Goal: Task Accomplishment & Management: Complete application form

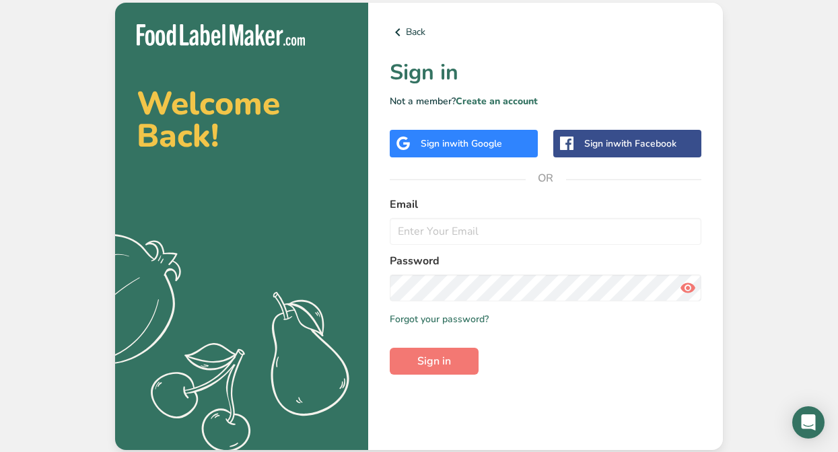
click at [467, 145] on span "with Google" at bounding box center [475, 143] width 52 height 13
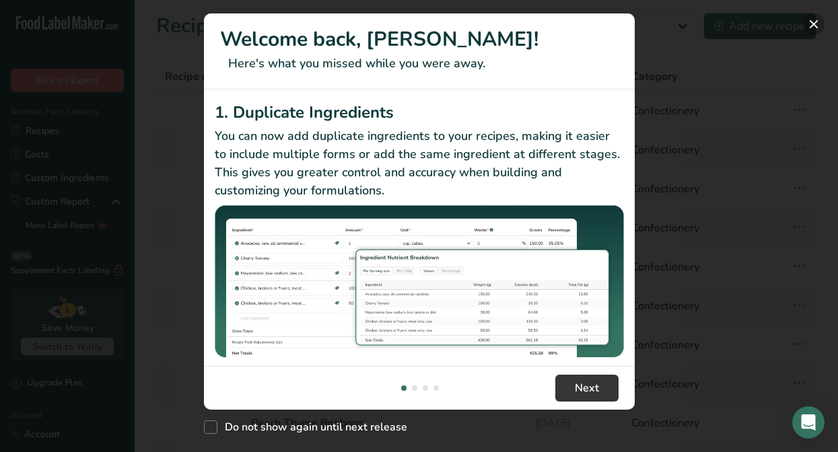
click at [818, 24] on button "New Features" at bounding box center [814, 24] width 22 height 22
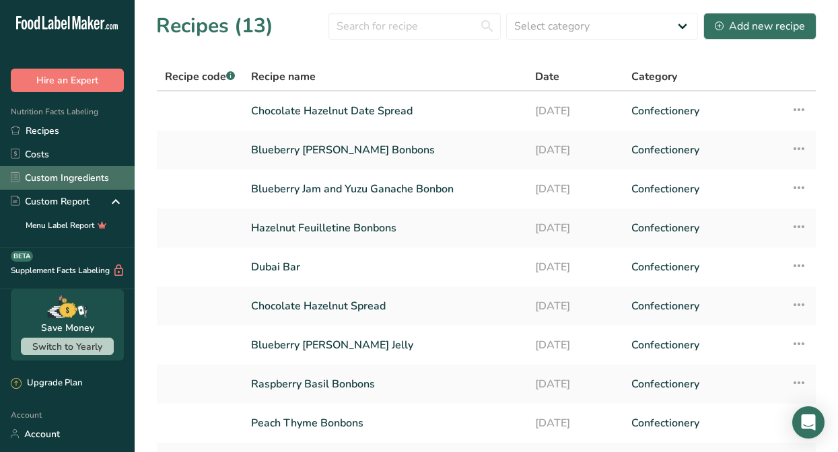
click at [40, 182] on link "Custom Ingredients" at bounding box center [67, 178] width 135 height 24
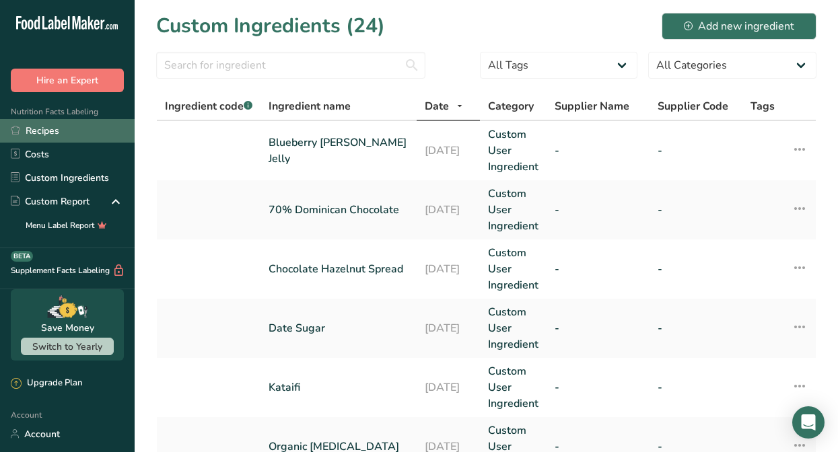
click at [68, 131] on link "Recipes" at bounding box center [67, 131] width 135 height 24
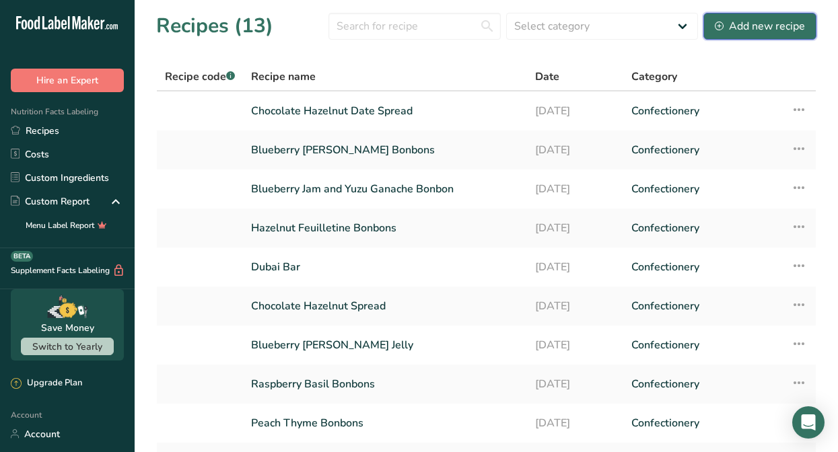
click at [727, 36] on button "Add new recipe" at bounding box center [759, 26] width 113 height 27
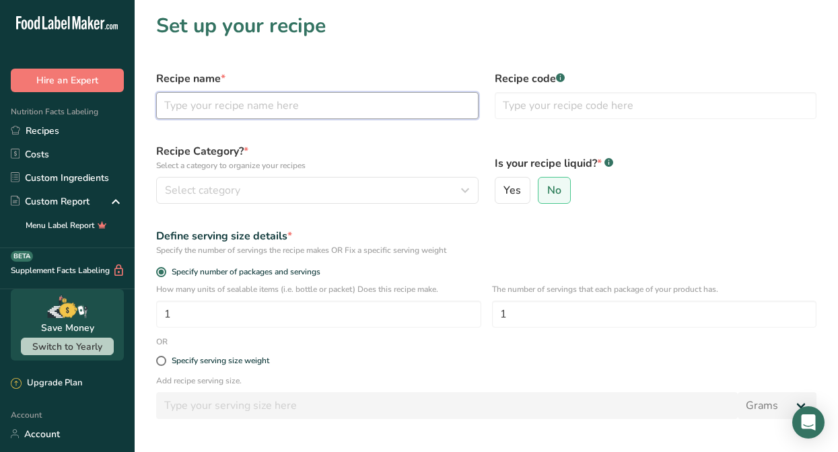
click at [202, 102] on input "text" at bounding box center [317, 105] width 322 height 27
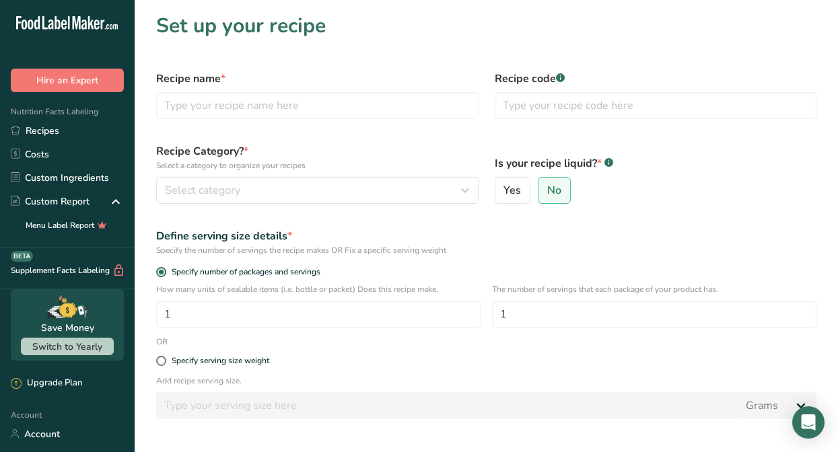
click at [213, 57] on section "Set up your recipe Recipe name * Recipe code .a-a{fill:#347362;}.b-a{fill:#fff;…" at bounding box center [486, 267] width 703 height 535
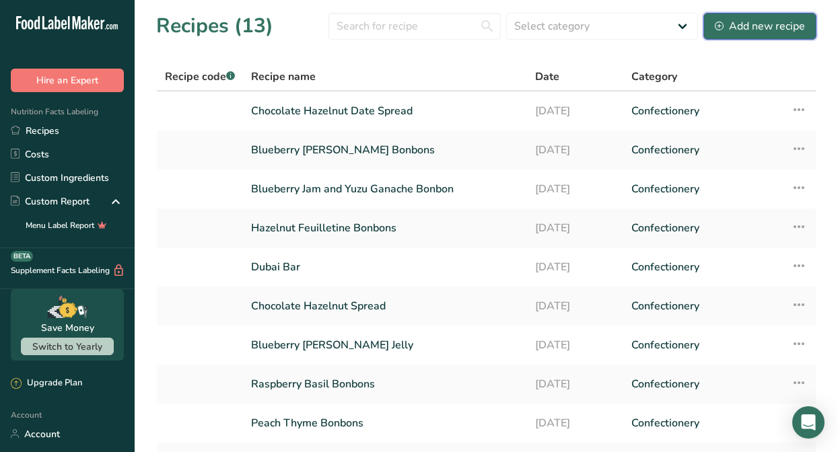
click at [766, 22] on div "Add new recipe" at bounding box center [760, 26] width 90 height 16
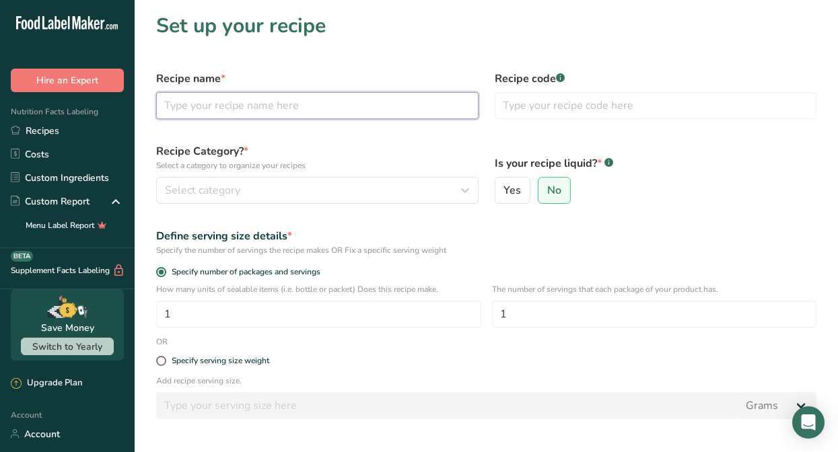
click at [406, 112] on input "text" at bounding box center [317, 105] width 322 height 27
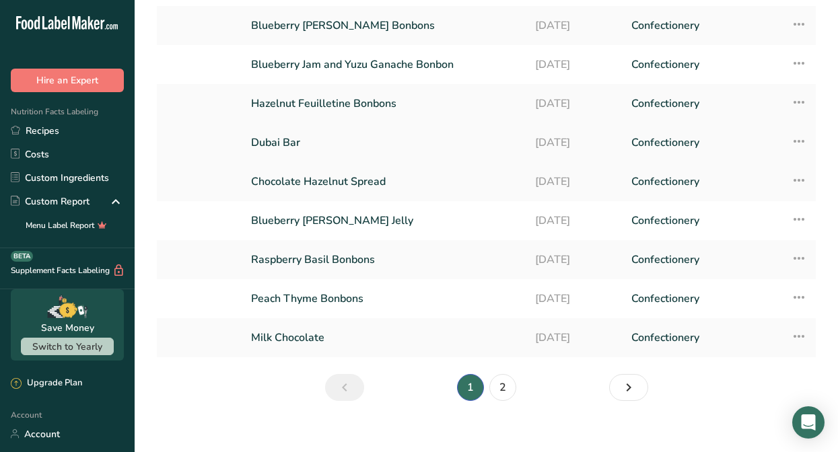
scroll to position [138, 0]
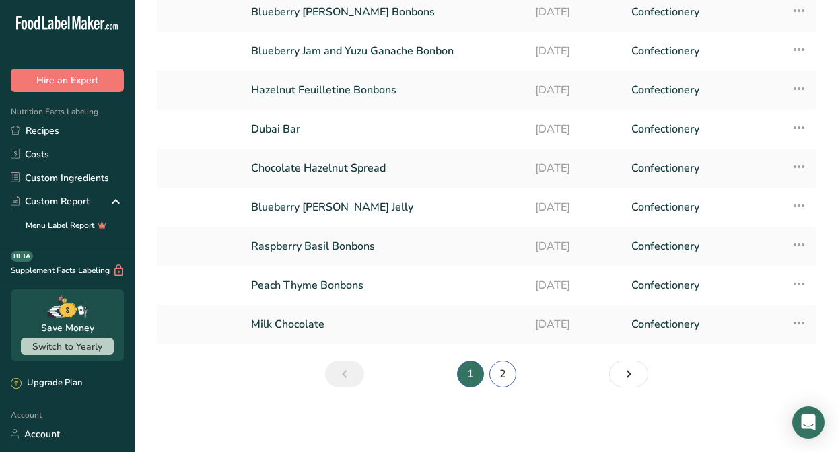
click at [511, 377] on link "2" at bounding box center [502, 374] width 27 height 27
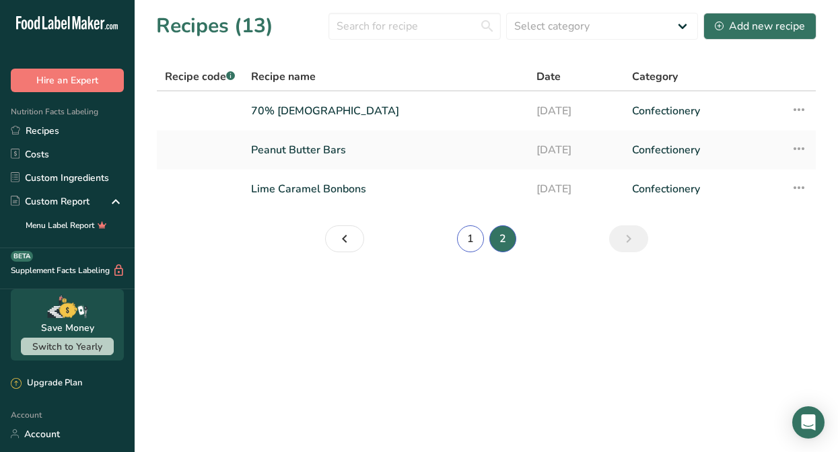
click at [463, 237] on link "1" at bounding box center [470, 238] width 27 height 27
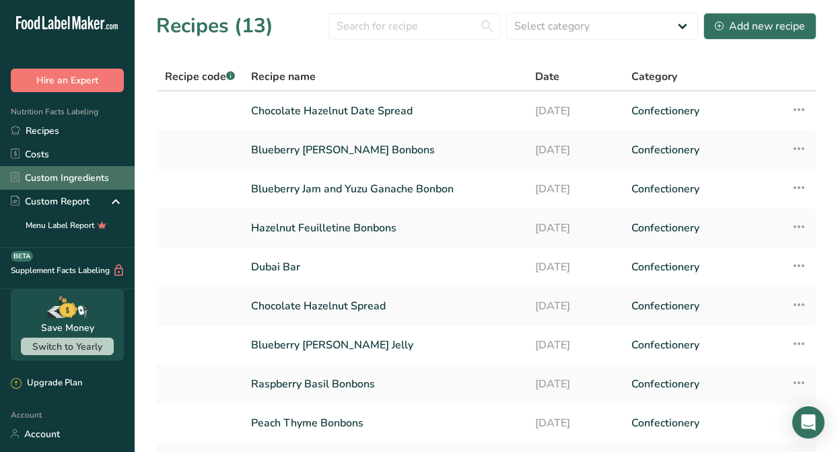
click at [62, 175] on link "Custom Ingredients" at bounding box center [67, 178] width 135 height 24
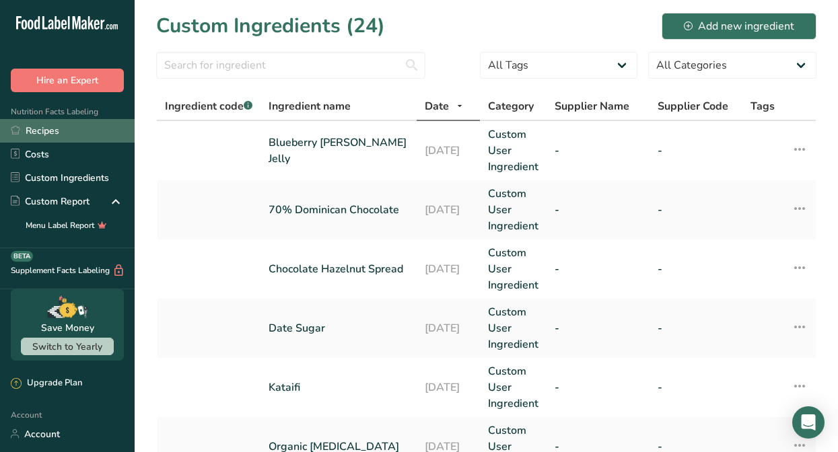
click at [73, 128] on link "Recipes" at bounding box center [67, 131] width 135 height 24
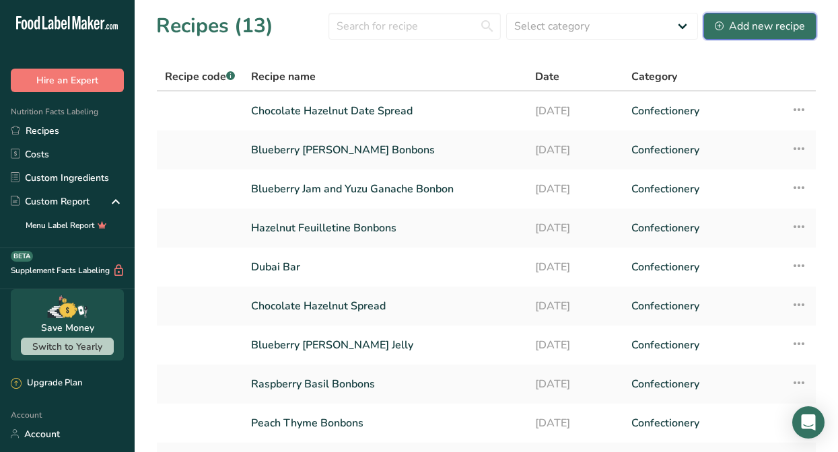
click at [779, 33] on div "Add new recipe" at bounding box center [760, 26] width 90 height 16
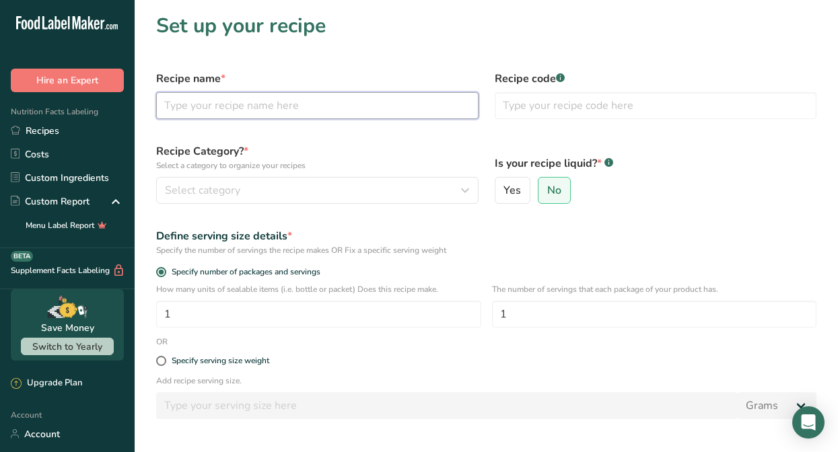
click at [377, 111] on input "text" at bounding box center [317, 105] width 322 height 27
type input "Calamansi Gel"
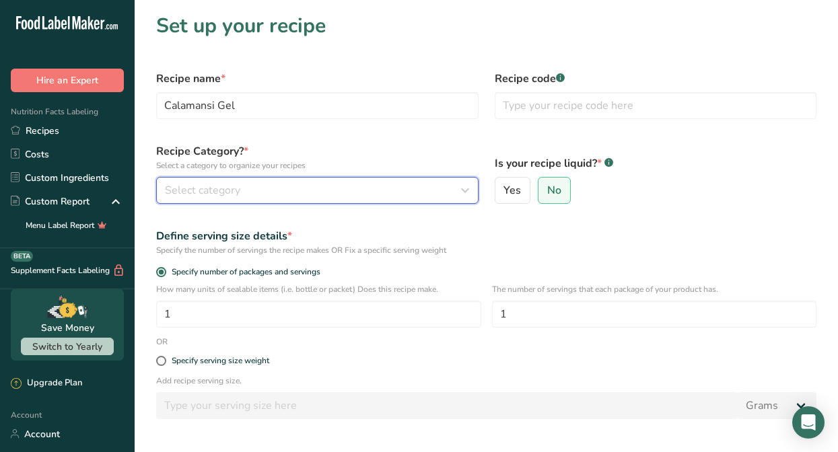
click at [368, 183] on div "Select category" at bounding box center [313, 190] width 297 height 16
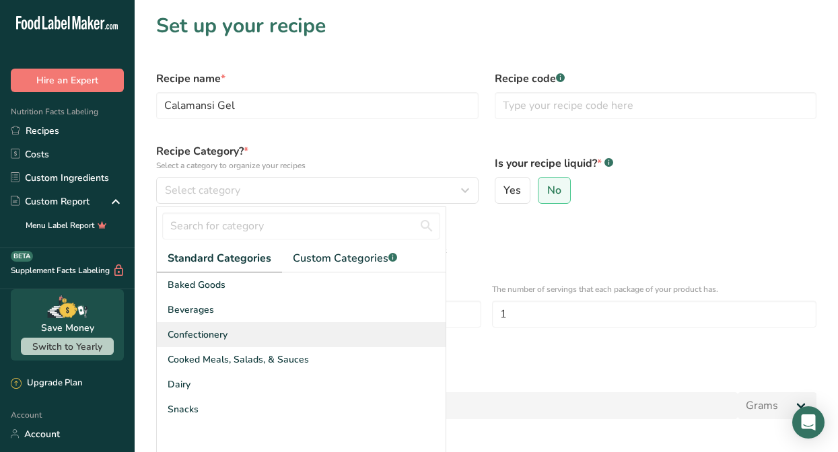
click at [349, 340] on div "Confectionery" at bounding box center [301, 334] width 289 height 25
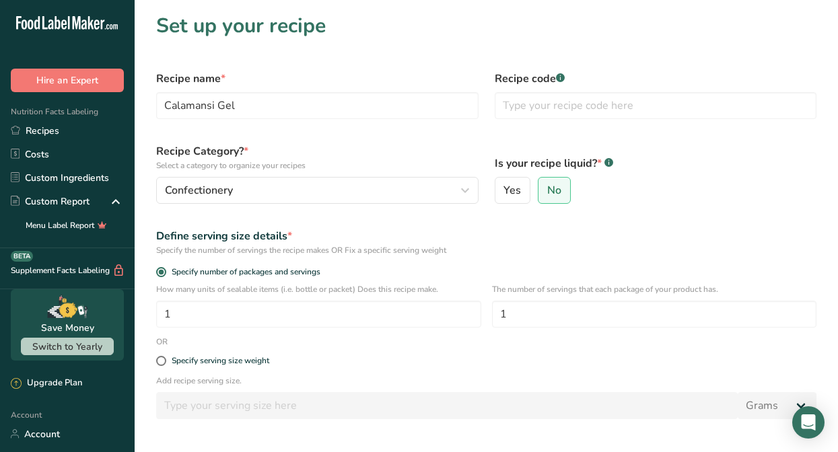
scroll to position [126, 0]
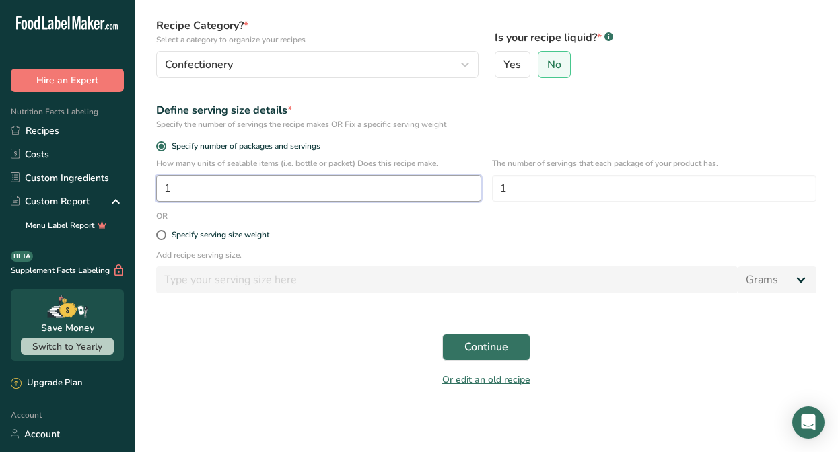
drag, startPoint x: 412, startPoint y: 187, endPoint x: 395, endPoint y: 169, distance: 25.2
click at [395, 169] on div "How many units of sealable items (i.e. bottle or packet) Does this recipe make.…" at bounding box center [318, 179] width 325 height 44
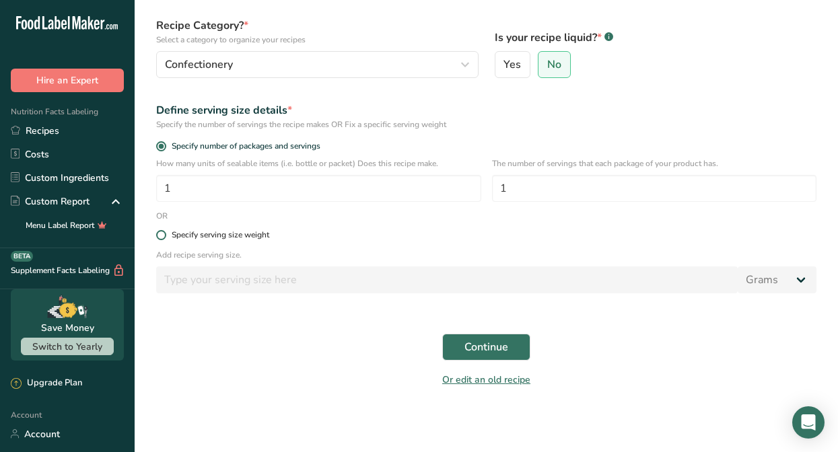
click at [237, 232] on div "Specify serving size weight" at bounding box center [221, 235] width 98 height 10
click at [165, 232] on input "Specify serving size weight" at bounding box center [160, 235] width 9 height 9
radio input "true"
radio input "false"
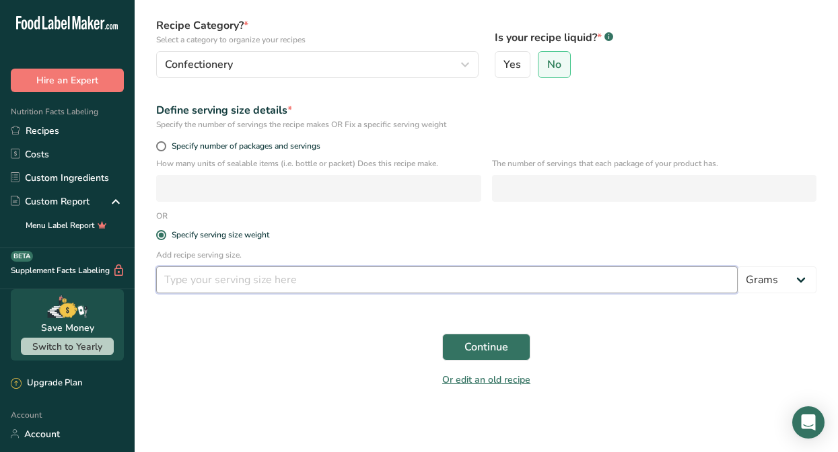
click at [250, 280] on input "number" at bounding box center [446, 279] width 581 height 27
type input "5"
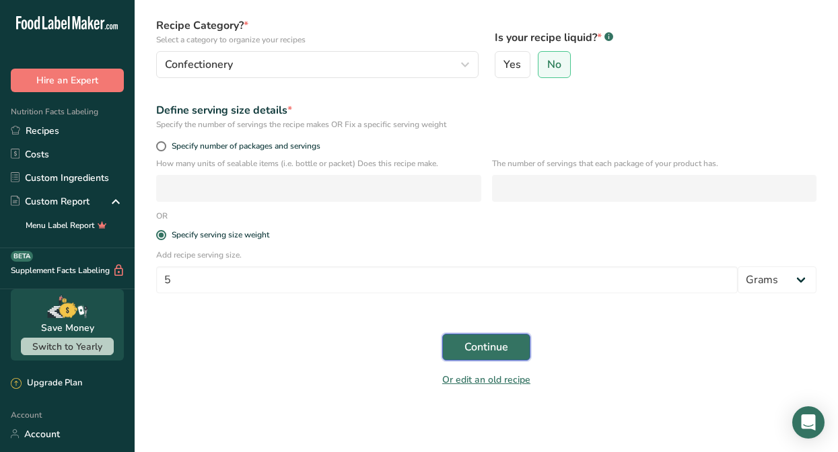
click at [473, 350] on span "Continue" at bounding box center [486, 347] width 44 height 16
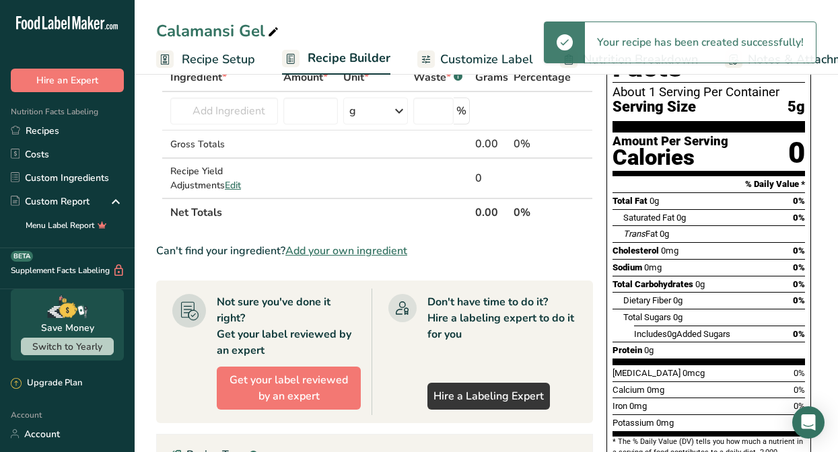
scroll to position [83, 0]
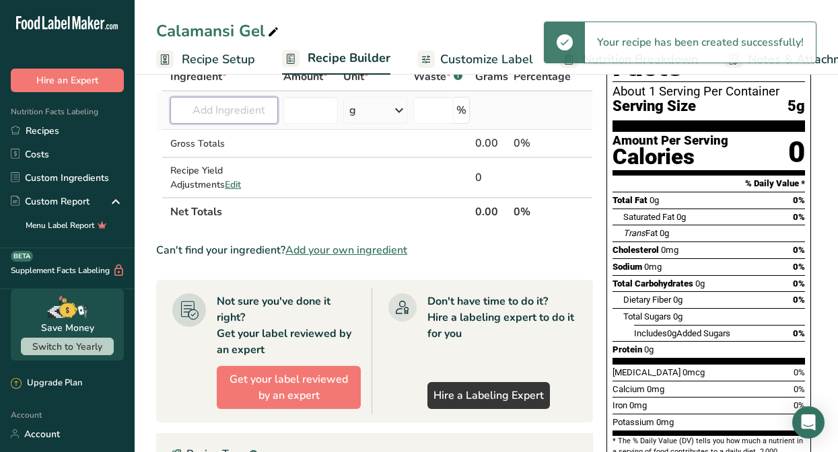
click at [236, 115] on input "text" at bounding box center [224, 110] width 108 height 27
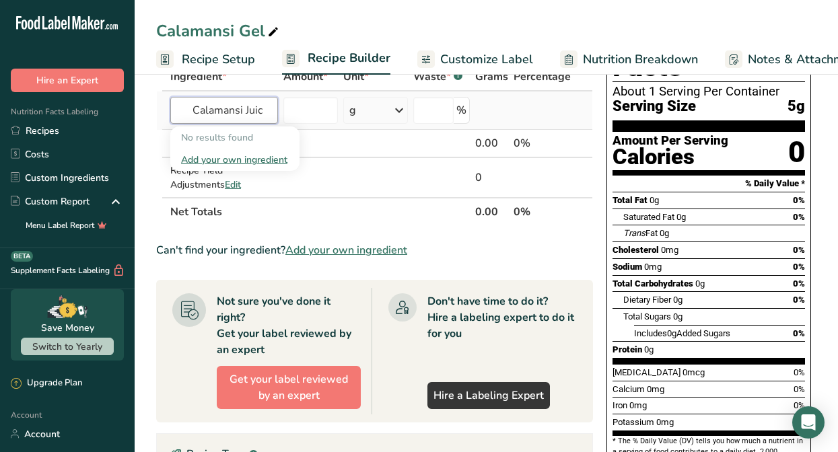
scroll to position [0, 0]
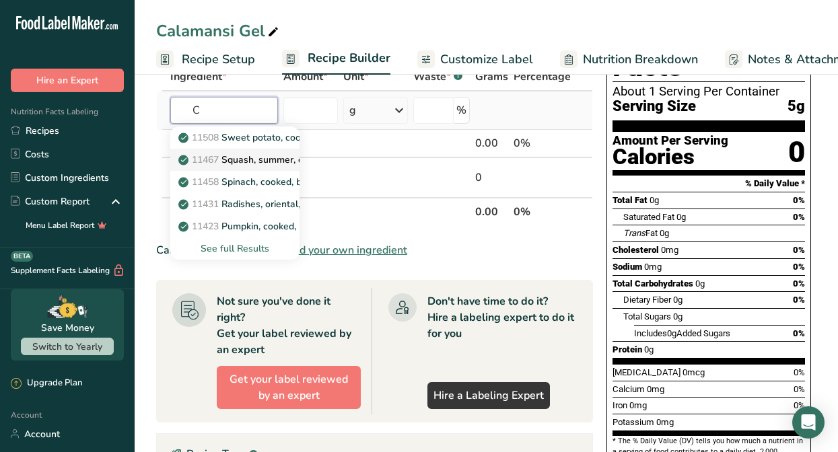
type input "C"
click at [247, 163] on p "11467 Squash, summer, [PERSON_NAME] and straightneck, raw" at bounding box center [309, 160] width 257 height 14
type input "Squash, summer, crookneck and straightneck, raw"
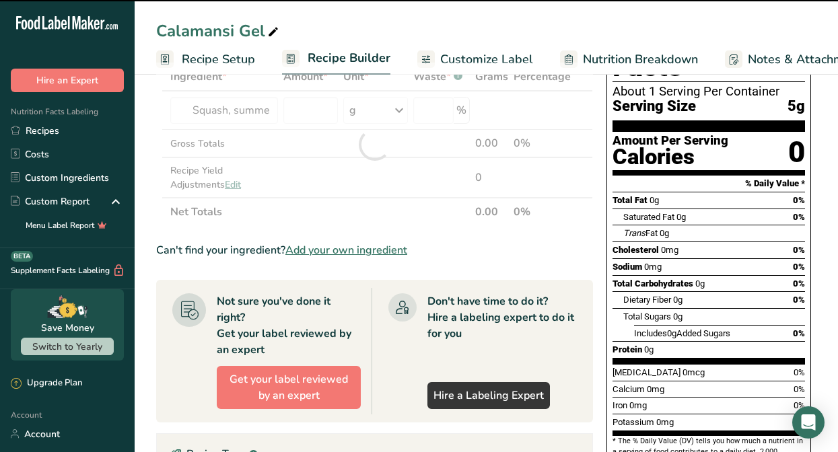
type input "0"
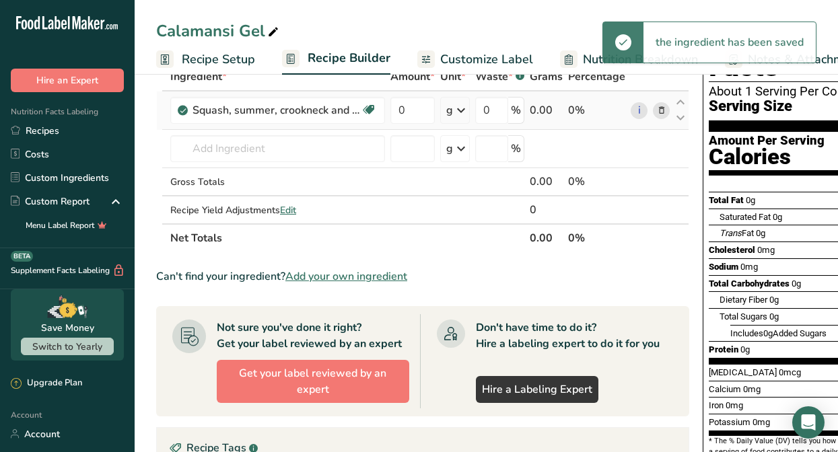
click at [658, 105] on icon at bounding box center [661, 111] width 9 height 14
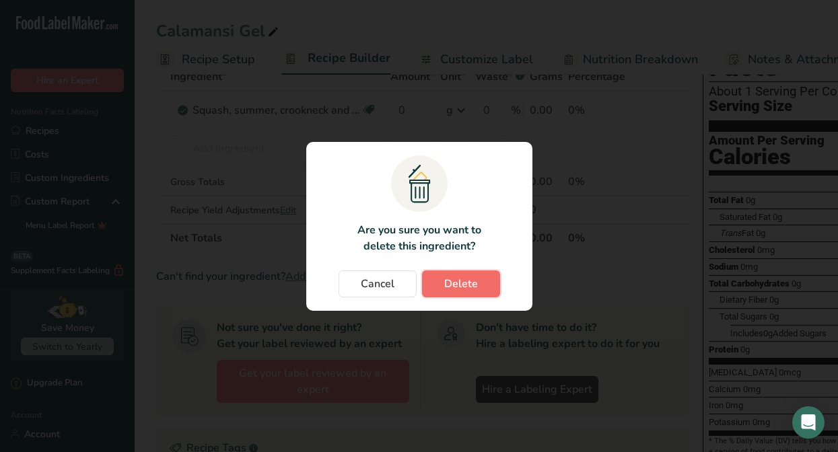
click at [456, 287] on span "Delete" at bounding box center [461, 284] width 34 height 16
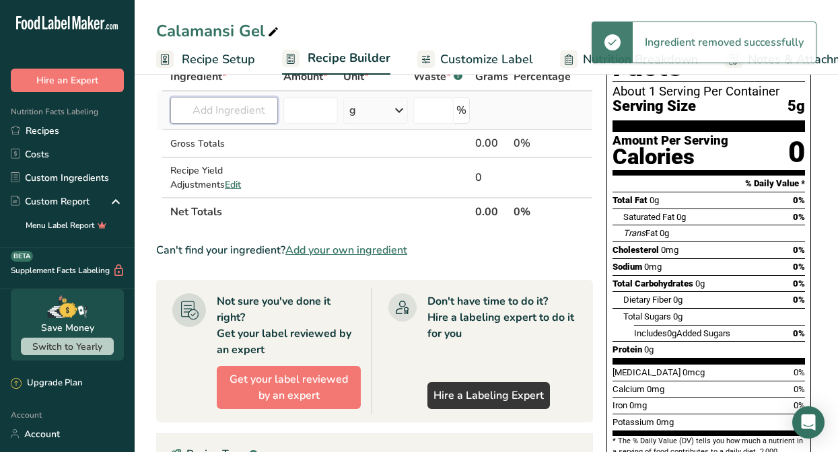
click at [256, 107] on input "text" at bounding box center [224, 110] width 108 height 27
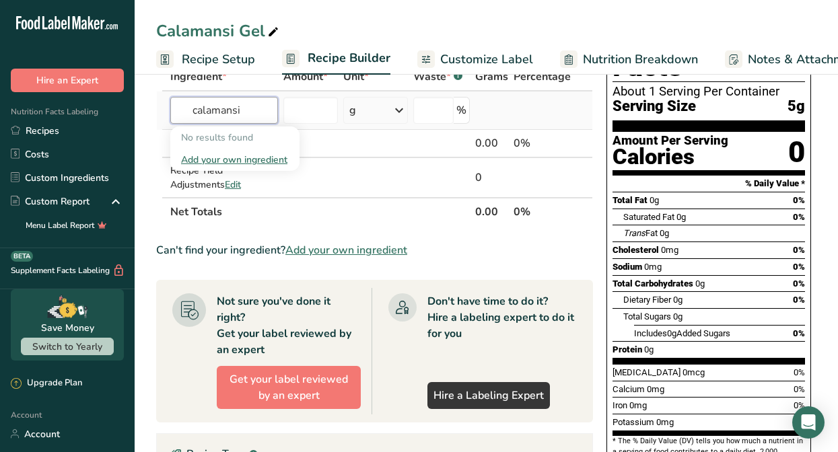
type input "calamansi"
click at [227, 159] on div "Add your own ingredient" at bounding box center [235, 160] width 108 height 14
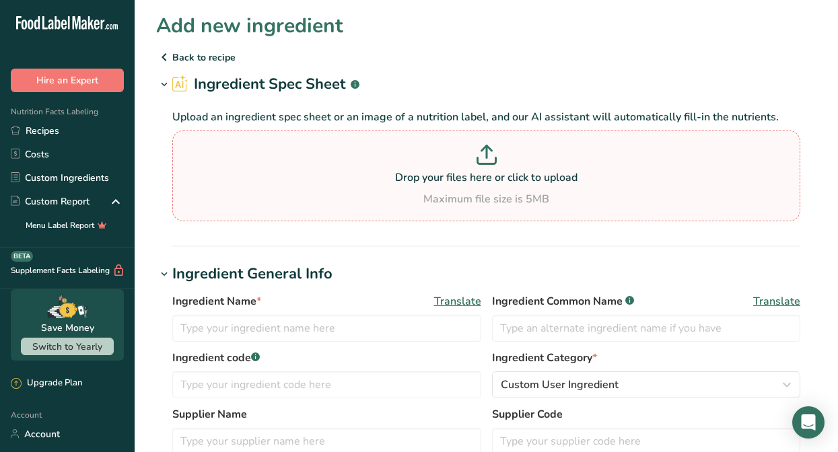
click at [312, 180] on p "Drop your files here or click to upload" at bounding box center [486, 178] width 621 height 16
click at [312, 180] on input "Drop your files here or click to upload Maximum file size is 5MB" at bounding box center [486, 176] width 628 height 91
click at [629, 346] on div "Ingredient Name * Translate Ingredient Common Name .a-a{fill:#347362;}.b-a{fill…" at bounding box center [486, 321] width 628 height 57
click at [431, 176] on p "Drop your files here or click to upload" at bounding box center [486, 178] width 621 height 16
click at [431, 176] on input "Drop your files here or click to upload Maximum file size is 5MB" at bounding box center [486, 176] width 628 height 91
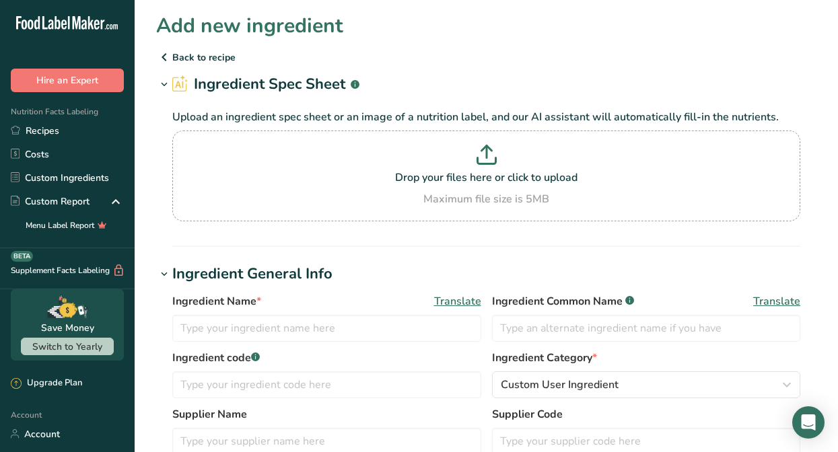
type input "C:\fakepath\Screen Shot [DATE] 2.26.22 PM.png"
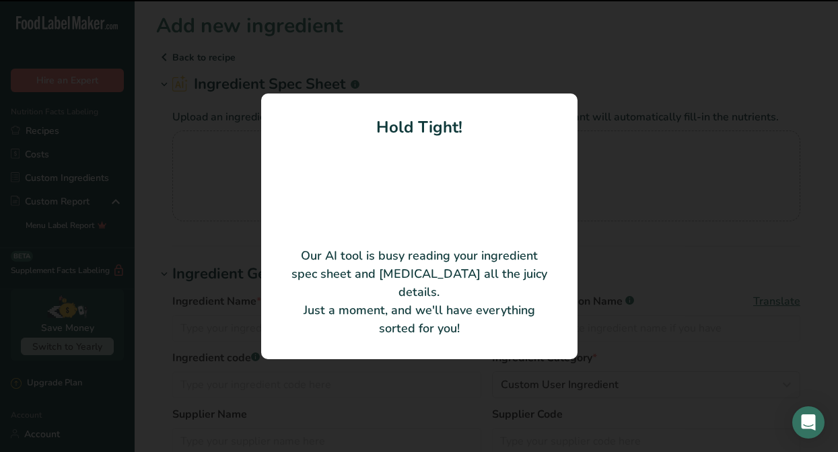
type input "Calamansi Puree"
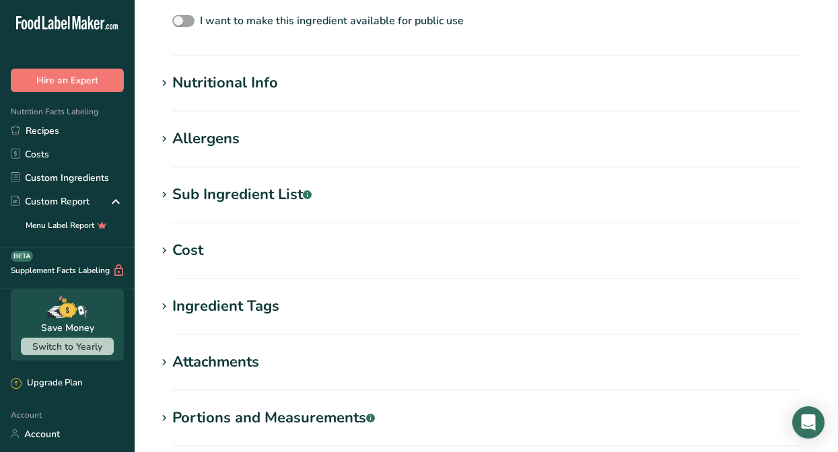
scroll to position [553, 0]
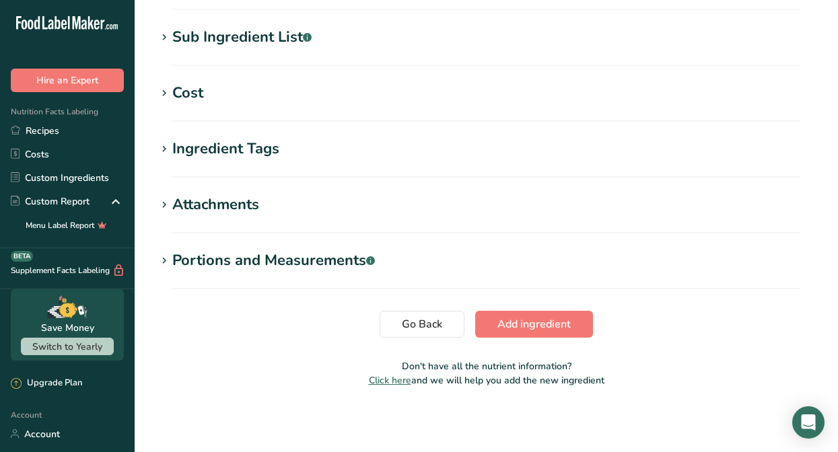
click at [496, 49] on section "Sub Ingredient List .a-a{fill:#347362;}.b-a{fill:#fff;} Translate" at bounding box center [486, 46] width 660 height 40
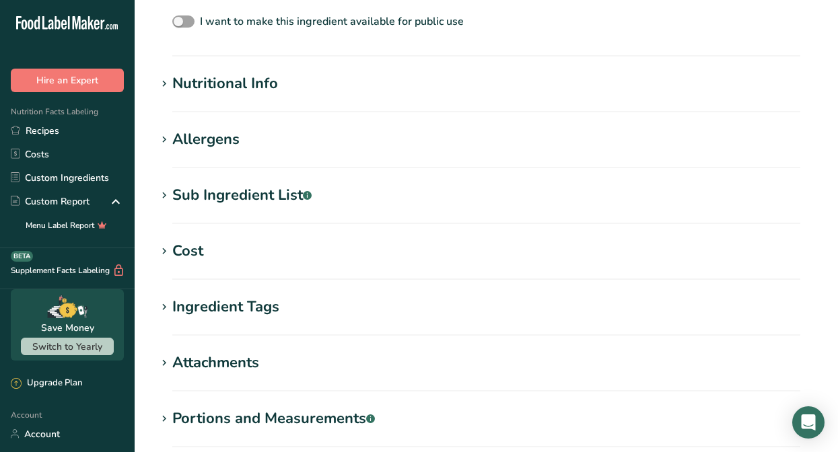
click at [347, 81] on h1 "Nutritional Info" at bounding box center [486, 84] width 660 height 22
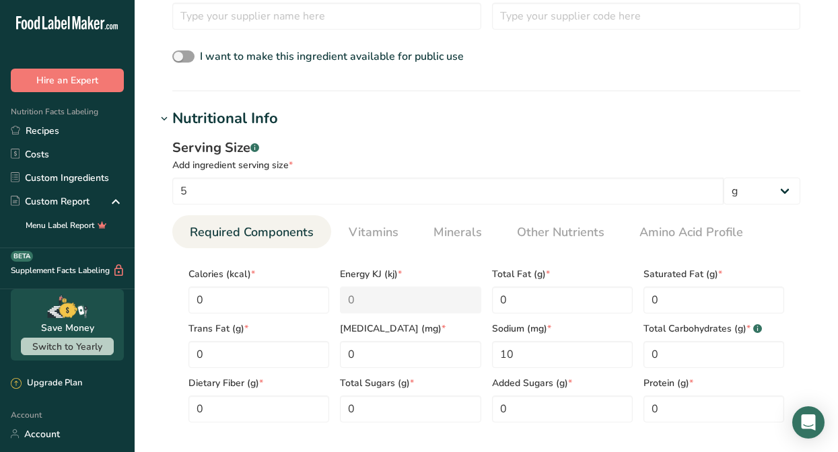
scroll to position [365, 0]
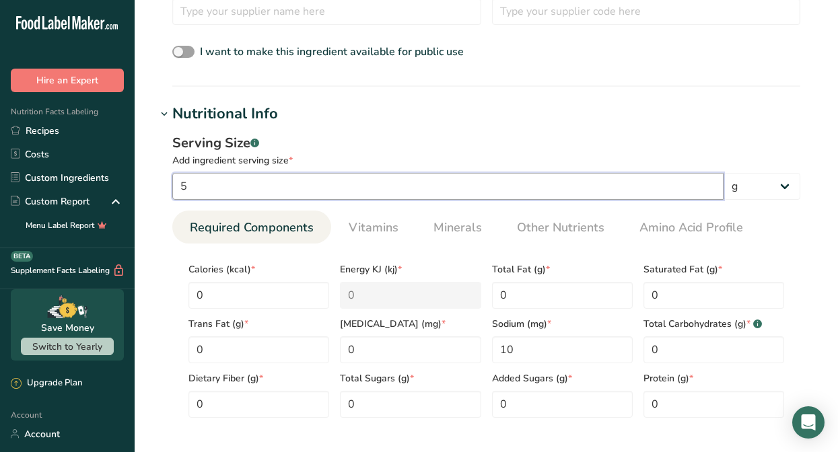
drag, startPoint x: 213, startPoint y: 188, endPoint x: 180, endPoint y: 173, distance: 36.4
click at [180, 173] on input "5" at bounding box center [447, 186] width 551 height 27
type input "1"
click at [744, 168] on div "Serving Size .a-a{fill:#347362;}.b-a{fill:#fff;} Add ingredient serving size * …" at bounding box center [486, 166] width 628 height 67
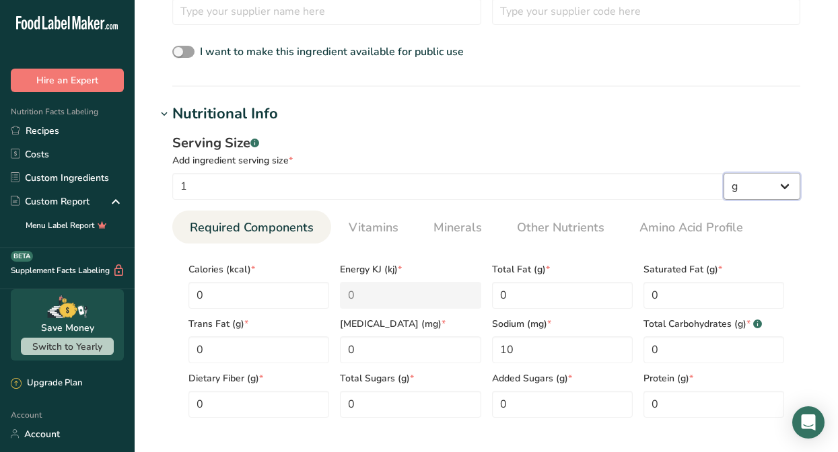
click at [744, 178] on select "g kg mg mcg lb oz l mL fl oz tbsp tsp cup qt gallon" at bounding box center [761, 186] width 77 height 27
select select "20"
select select "22"
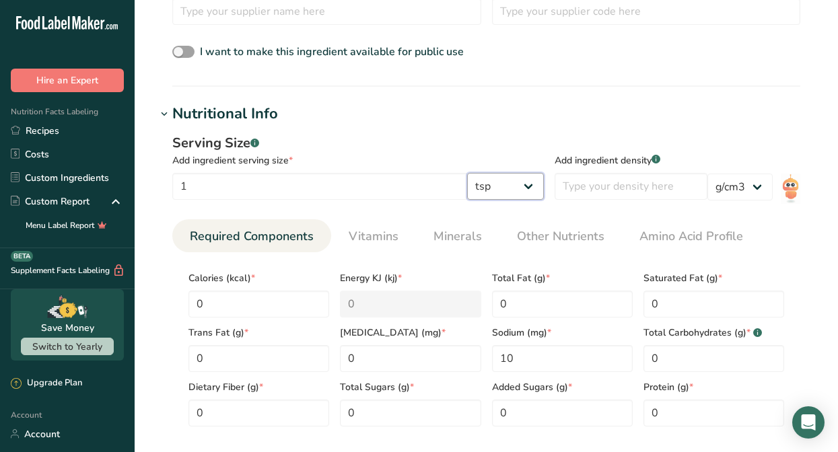
scroll to position [873, 0]
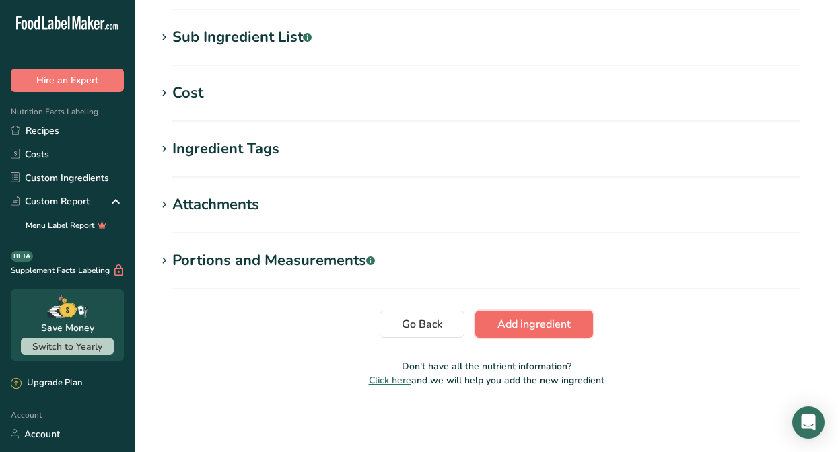
click at [530, 324] on span "Add ingredient" at bounding box center [533, 324] width 73 height 16
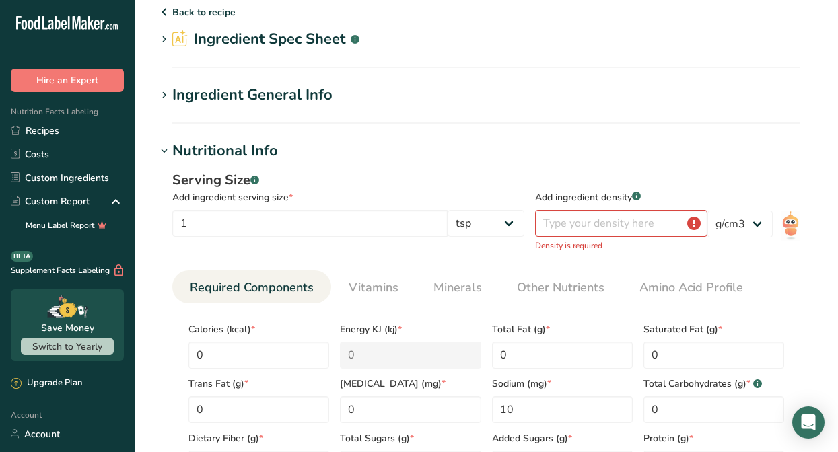
scroll to position [0, 0]
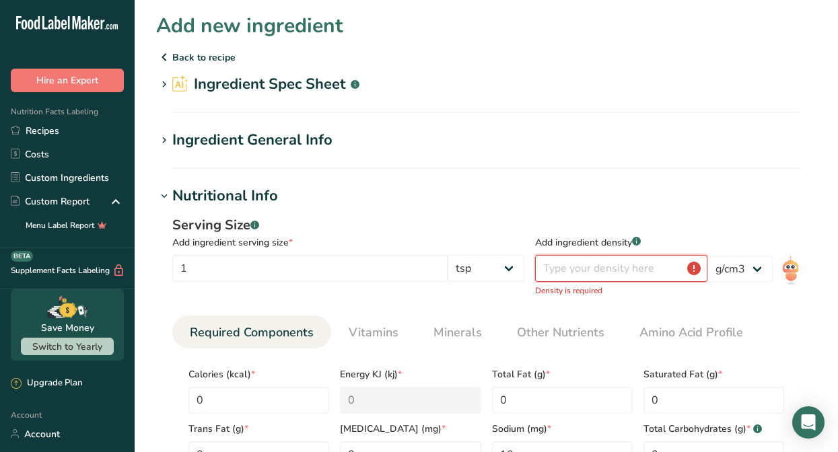
click at [599, 263] on input "number" at bounding box center [621, 268] width 172 height 27
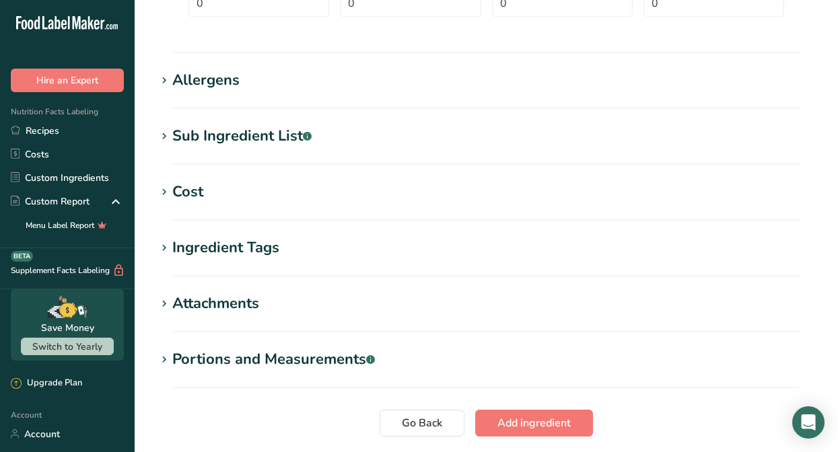
scroll to position [591, 0]
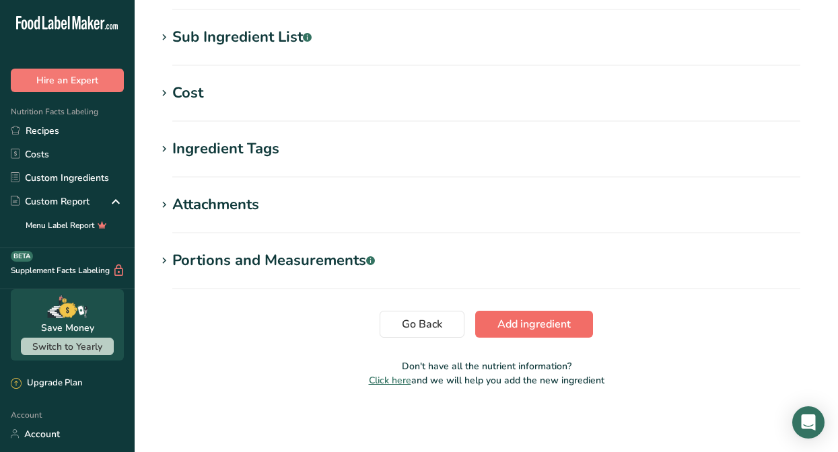
type input "1"
click at [549, 320] on span "Add ingredient" at bounding box center [533, 324] width 73 height 16
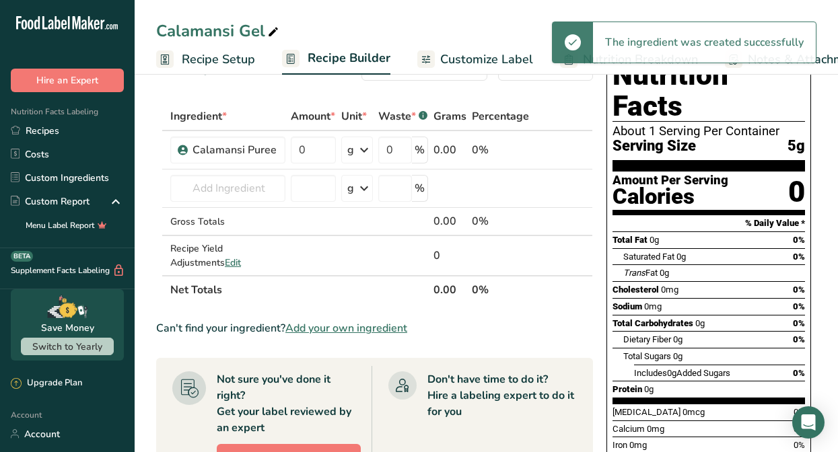
scroll to position [46, 0]
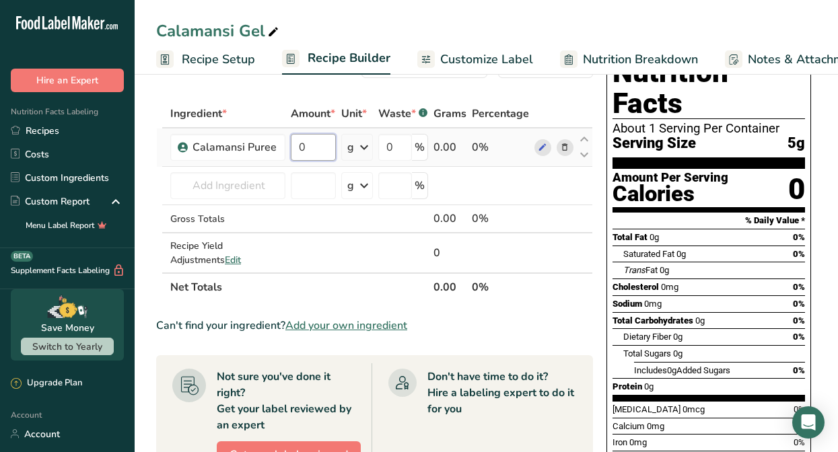
click at [308, 148] on input "0" at bounding box center [313, 147] width 45 height 27
type input "300"
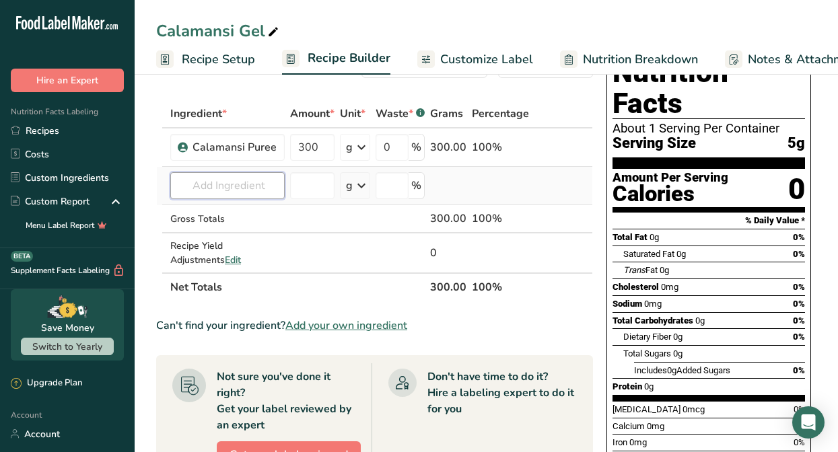
click at [242, 181] on div "Ingredient * Amount * Unit * Waste * .a-a{fill:#347362;}.b-a{fill:#fff;} Grams …" at bounding box center [374, 201] width 437 height 202
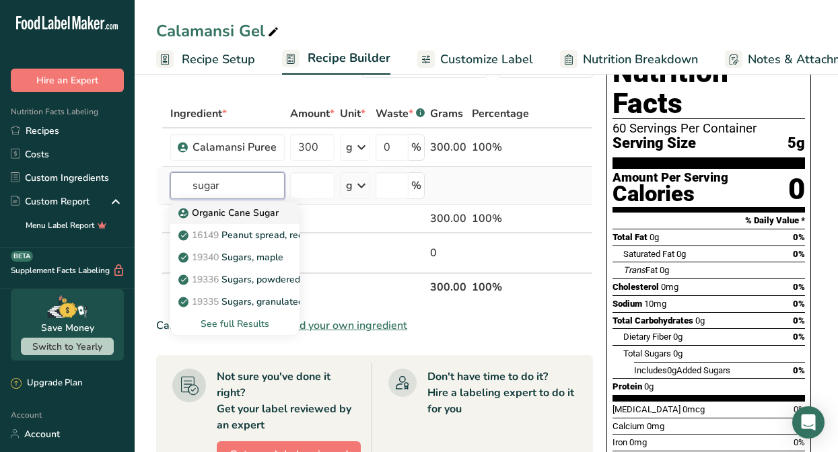
type input "sugar"
click at [217, 211] on p "Organic Cane Sugar" at bounding box center [230, 213] width 98 height 14
type input "Organic Cane Sugar"
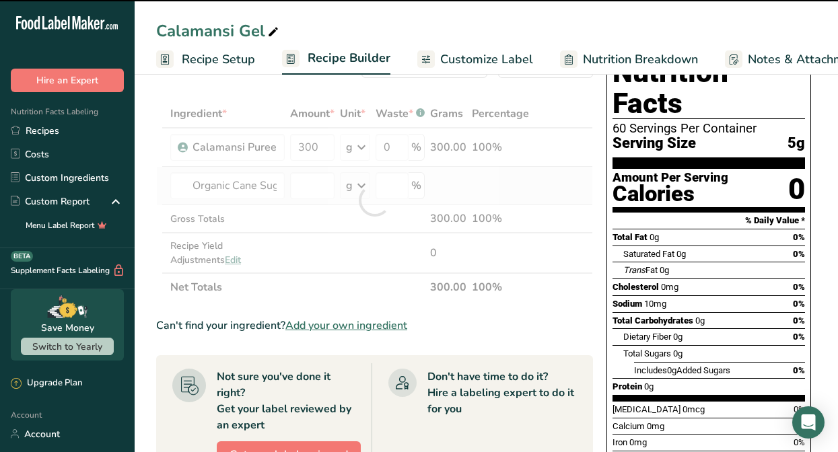
type input "0"
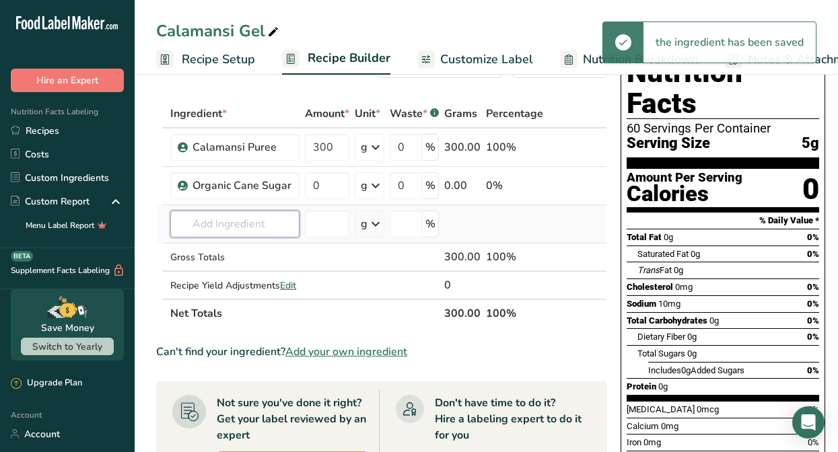
click at [252, 221] on input "text" at bounding box center [234, 224] width 129 height 27
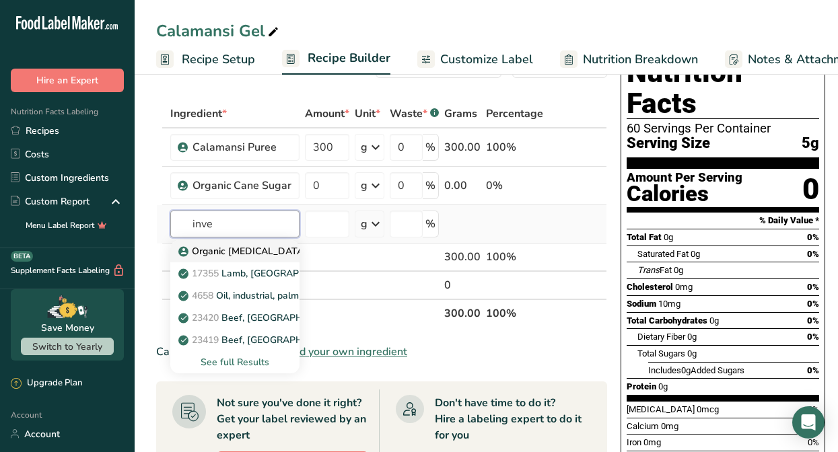
type input "inve"
click at [235, 255] on p "Organic [MEDICAL_DATA]" at bounding box center [244, 251] width 126 height 14
type input "Organic [MEDICAL_DATA]"
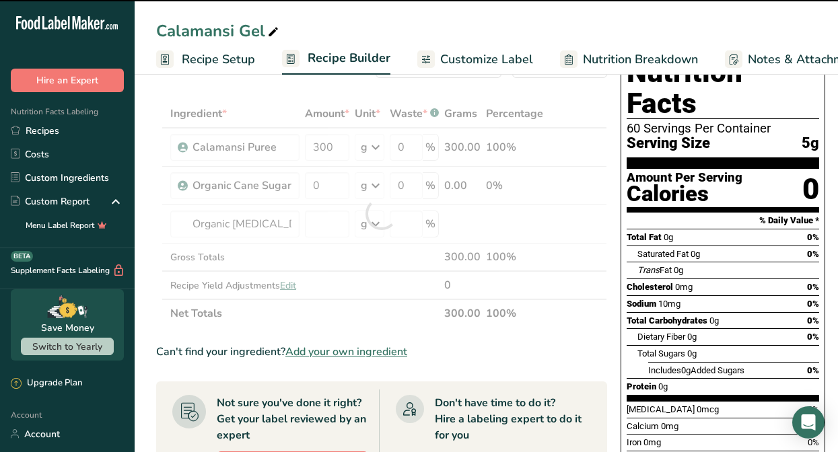
type input "0"
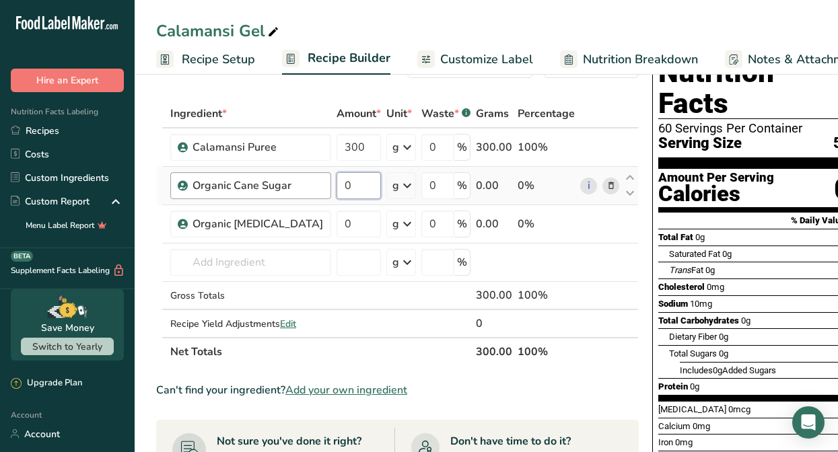
drag, startPoint x: 334, startPoint y: 186, endPoint x: 293, endPoint y: 182, distance: 41.9
click at [293, 182] on tr "Organic Cane Sugar 0 g Weight Units g kg mg See more Volume Units l Volume unit…" at bounding box center [397, 186] width 481 height 38
type input "170"
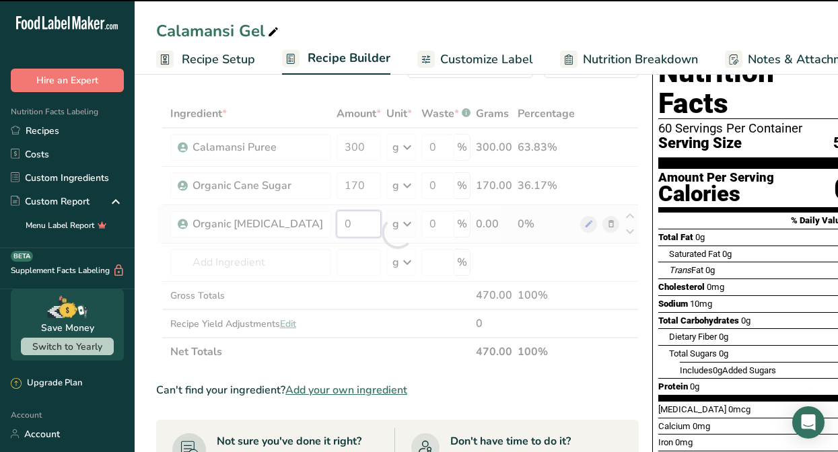
drag, startPoint x: 331, startPoint y: 228, endPoint x: 323, endPoint y: 228, distance: 8.1
click at [330, 228] on div "Ingredient * Amount * Unit * Waste * .a-a{fill:#347362;}.b-a{fill:#fff;} Grams …" at bounding box center [397, 233] width 482 height 266
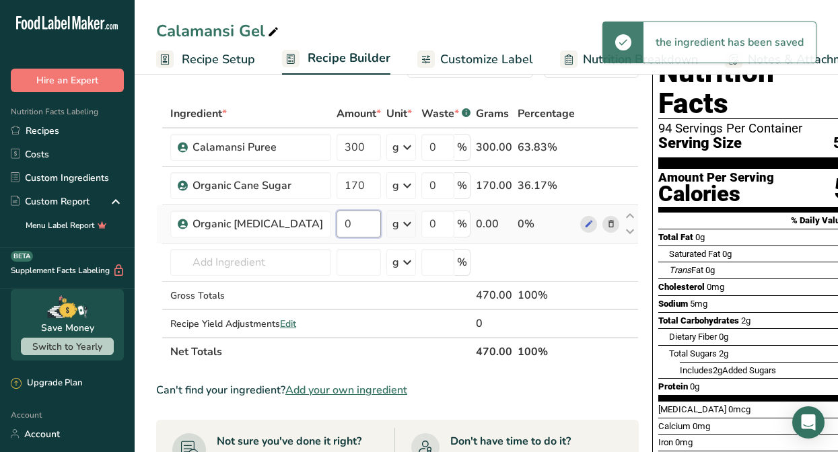
click at [336, 225] on input "0" at bounding box center [358, 224] width 44 height 27
type input "90"
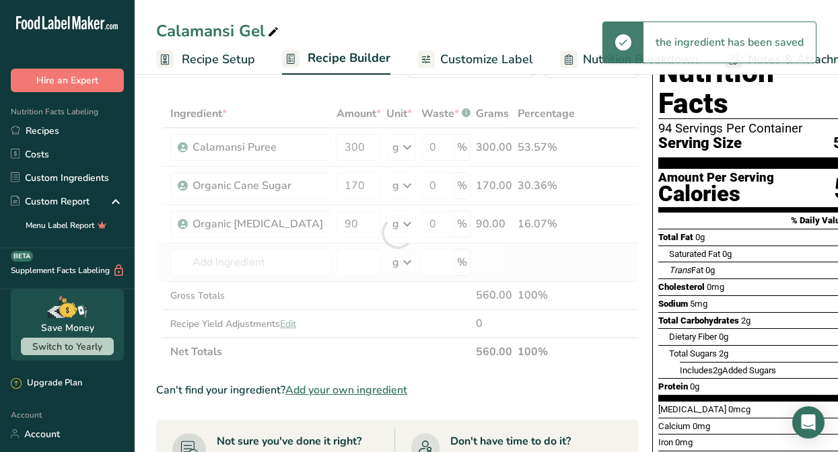
click at [363, 273] on div "Ingredient * Amount * Unit * Waste * .a-a{fill:#347362;}.b-a{fill:#fff;} Grams …" at bounding box center [397, 233] width 482 height 266
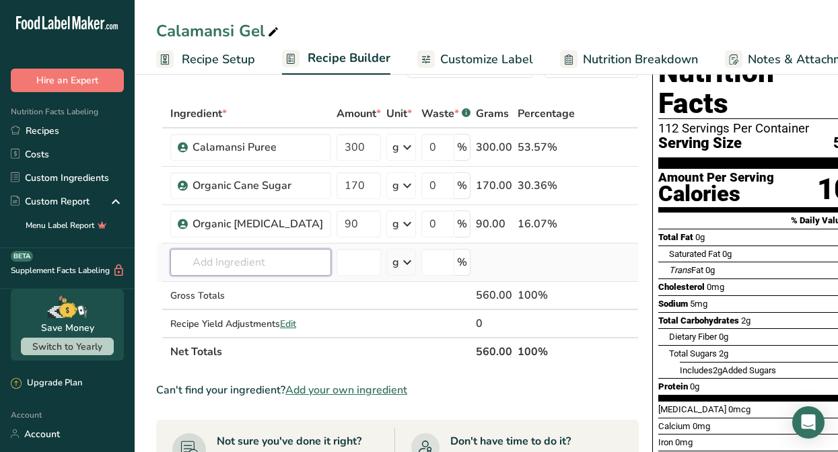
click at [270, 263] on input "text" at bounding box center [250, 262] width 161 height 27
type input "p"
type input "O"
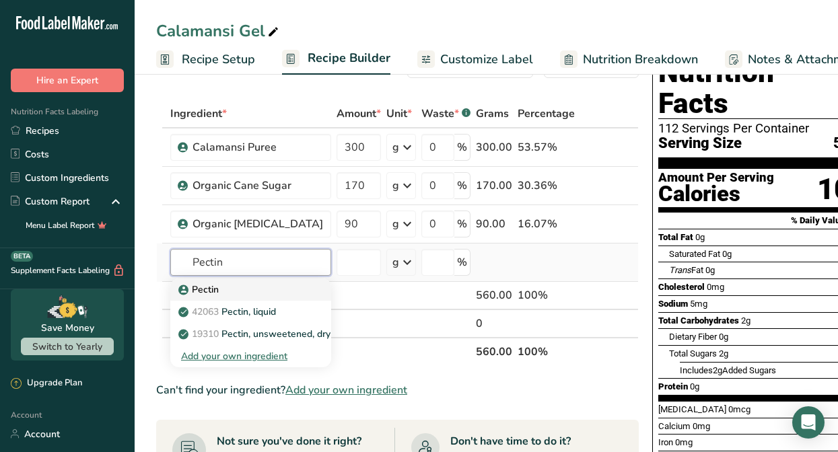
type input "Pectin"
click at [254, 291] on div "Pectin" at bounding box center [240, 290] width 118 height 14
type input "Pectin"
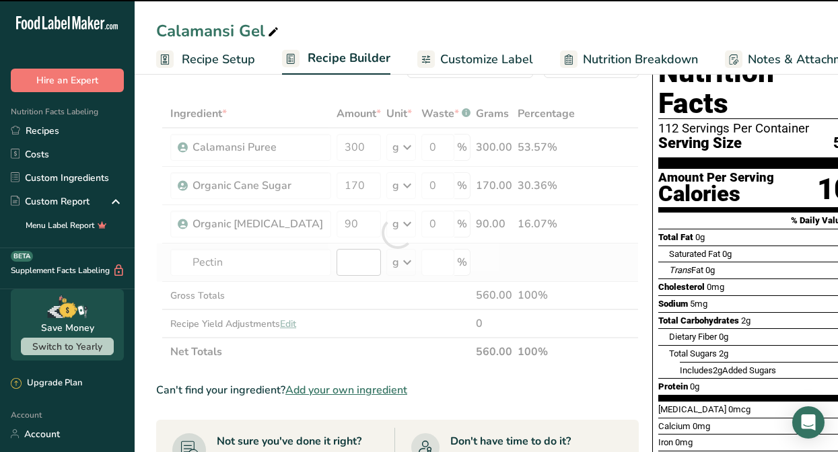
type input "0"
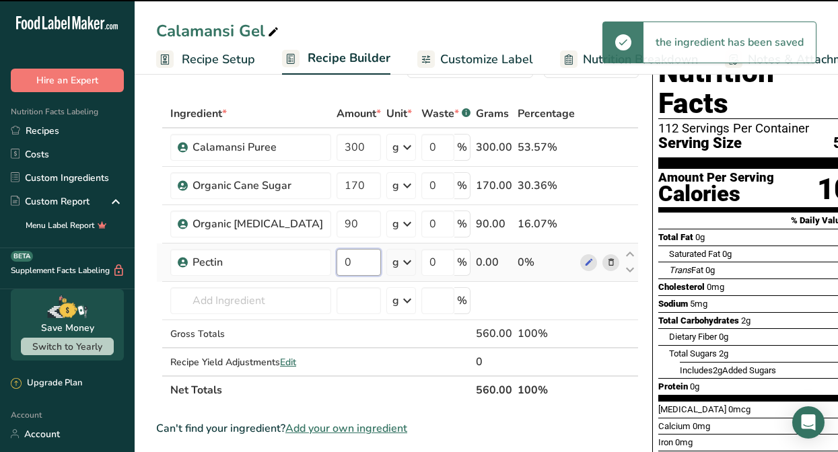
click at [336, 264] on input "0" at bounding box center [358, 262] width 44 height 27
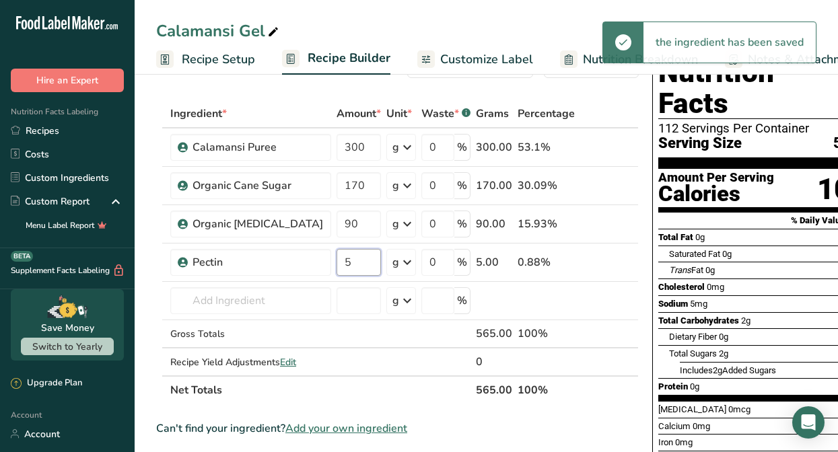
type input "5"
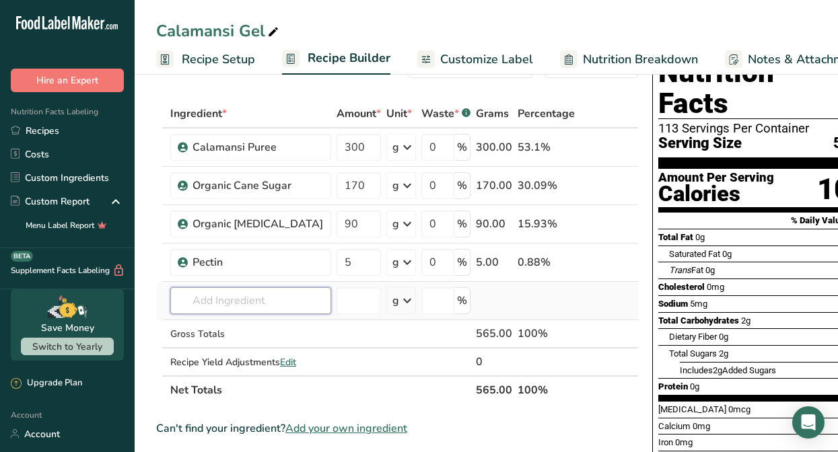
click at [215, 289] on div "Ingredient * Amount * Unit * Waste * .a-a{fill:#347362;}.b-a{fill:#fff;} Grams …" at bounding box center [397, 252] width 482 height 305
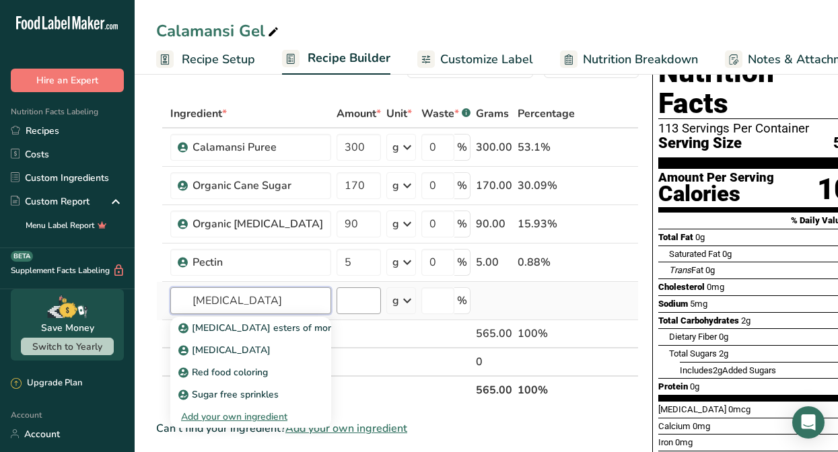
type input "[MEDICAL_DATA]"
click at [338, 303] on input "number" at bounding box center [358, 300] width 44 height 27
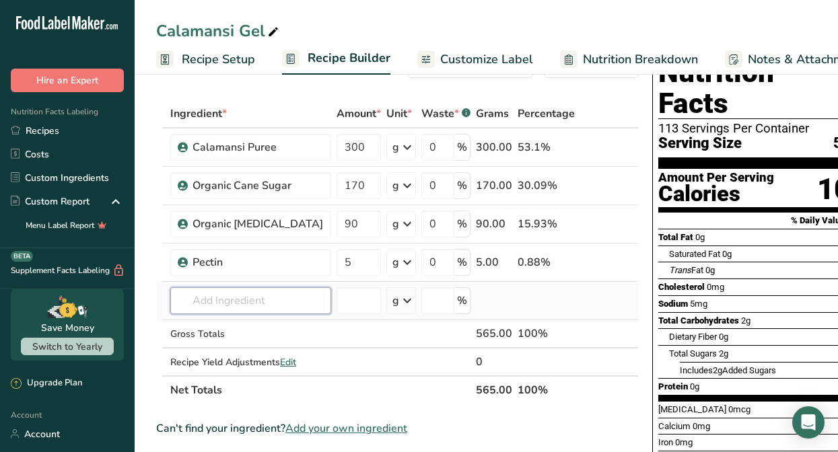
click at [258, 305] on input "text" at bounding box center [250, 300] width 161 height 27
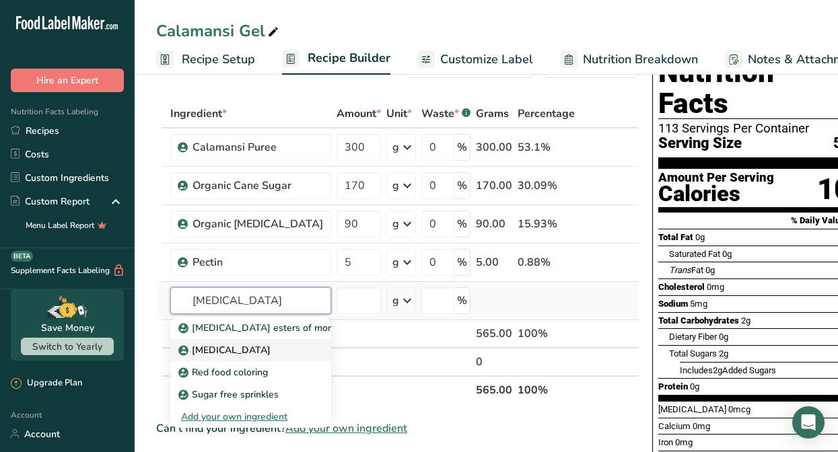
type input "[MEDICAL_DATA]"
click at [250, 345] on div "[MEDICAL_DATA]" at bounding box center [240, 350] width 118 height 14
type input "[MEDICAL_DATA]"
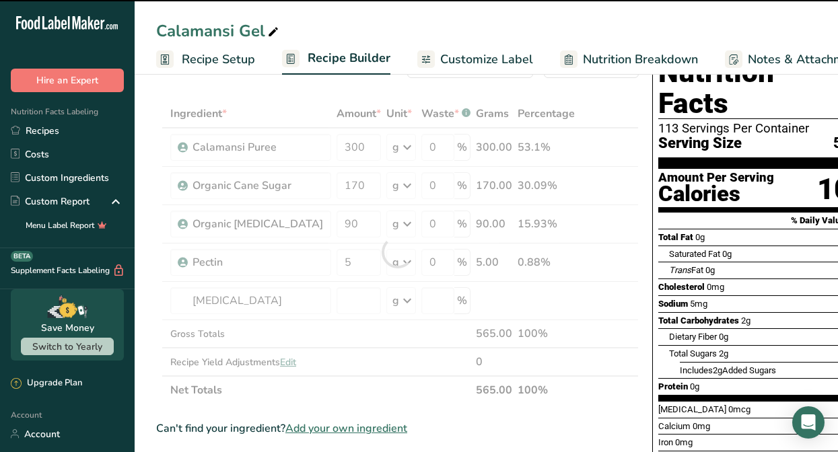
type input "0"
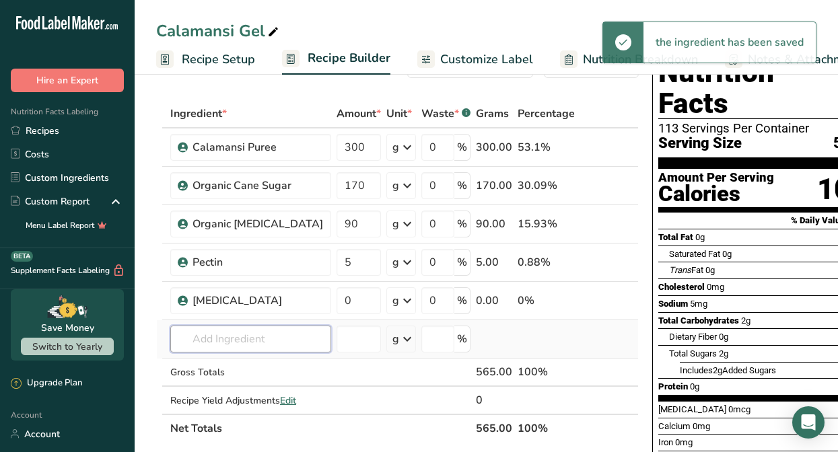
click at [240, 334] on input "text" at bounding box center [250, 339] width 161 height 27
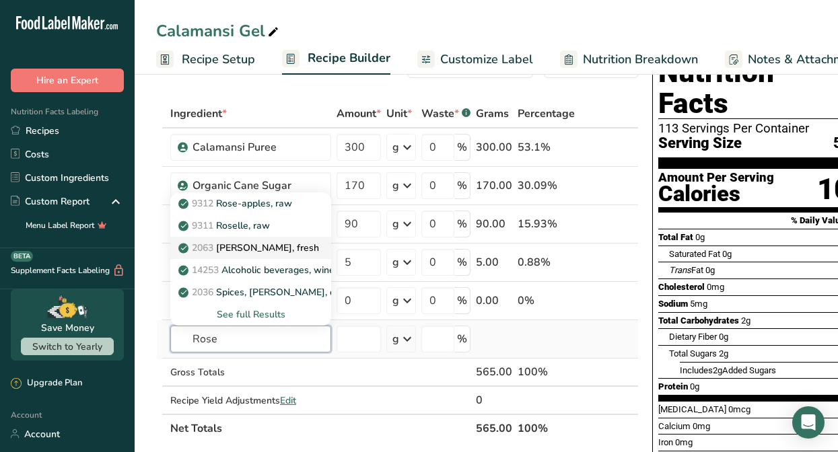
type input "Rose"
click at [236, 254] on p "2063 [PERSON_NAME], fresh" at bounding box center [250, 248] width 138 height 14
type input "[PERSON_NAME], fresh"
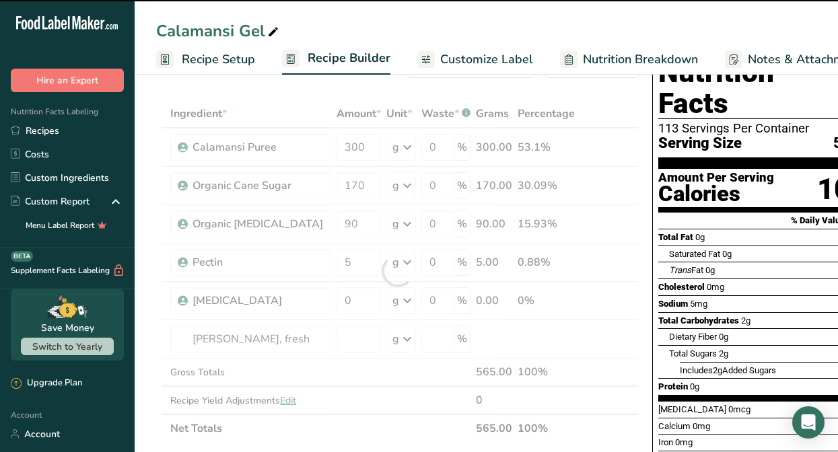
type input "0"
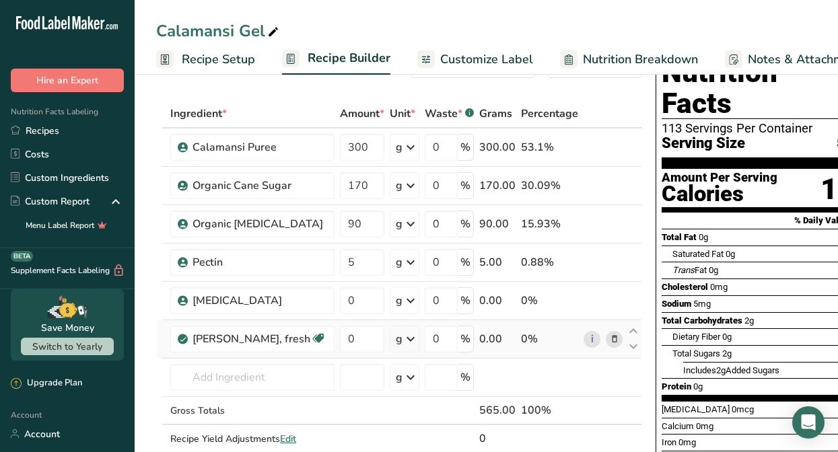
click at [610, 336] on icon at bounding box center [614, 339] width 9 height 14
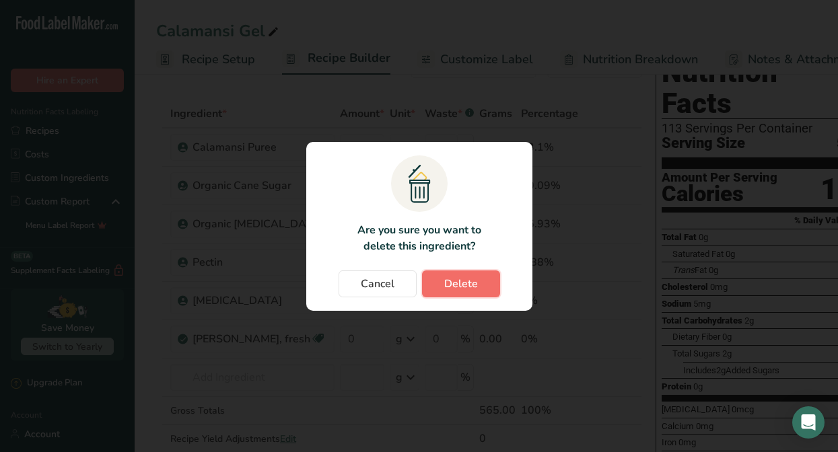
click at [456, 290] on span "Delete" at bounding box center [461, 284] width 34 height 16
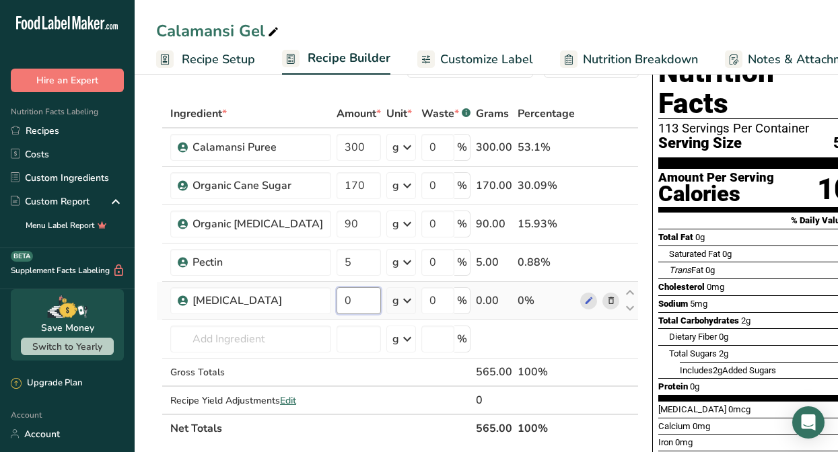
drag, startPoint x: 326, startPoint y: 299, endPoint x: 311, endPoint y: 299, distance: 14.8
click at [336, 299] on input "0" at bounding box center [358, 300] width 44 height 27
type input "4"
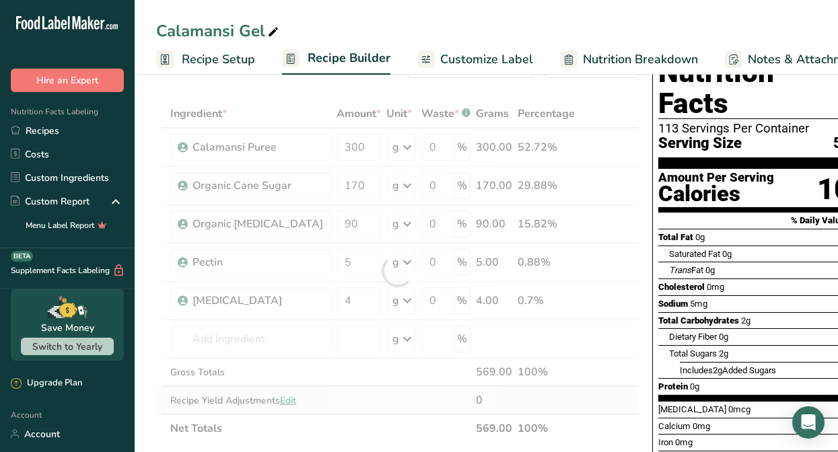
click at [407, 398] on div "Ingredient * Amount * Unit * Waste * .a-a{fill:#347362;}.b-a{fill:#fff;} Grams …" at bounding box center [397, 271] width 482 height 343
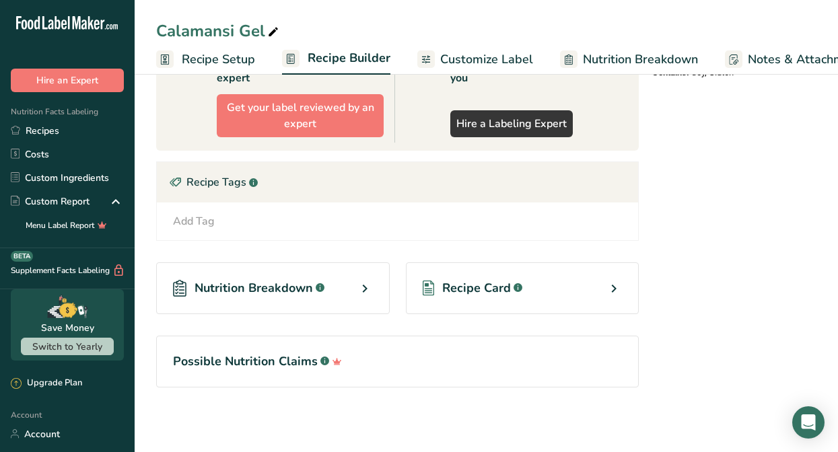
scroll to position [0, 0]
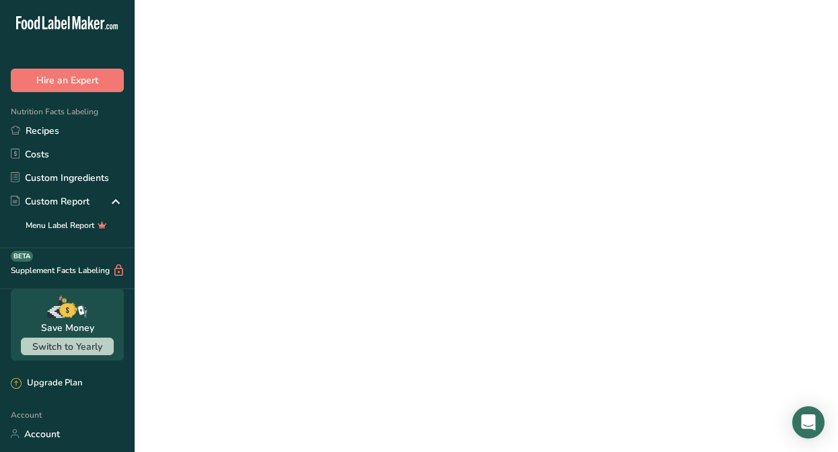
scroll to position [260, 0]
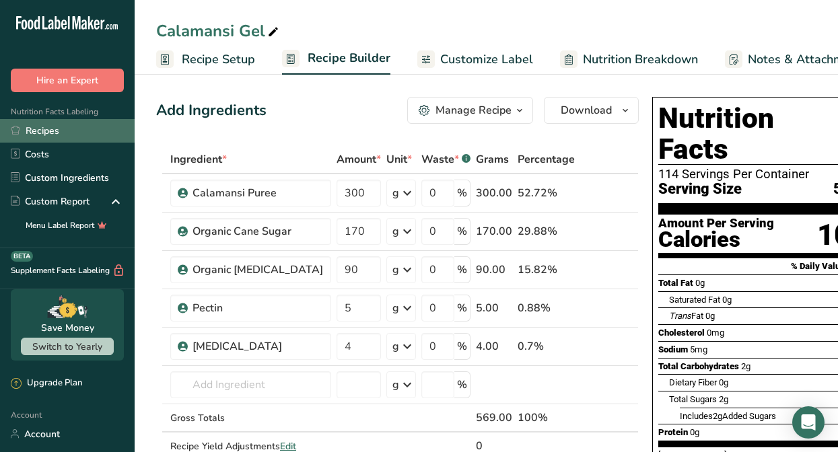
click at [67, 129] on link "Recipes" at bounding box center [67, 131] width 135 height 24
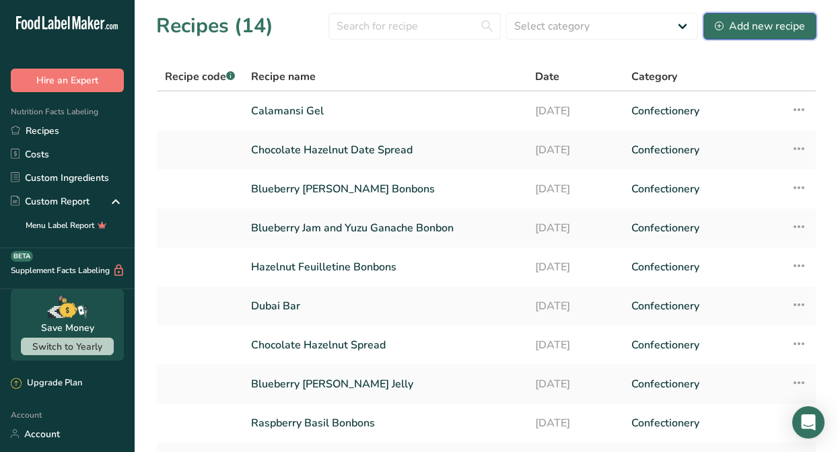
click at [732, 30] on div "Add new recipe" at bounding box center [760, 26] width 90 height 16
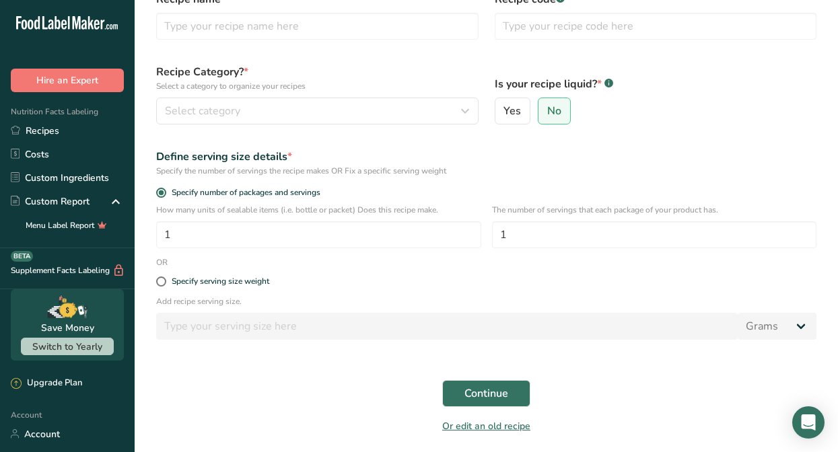
scroll to position [126, 0]
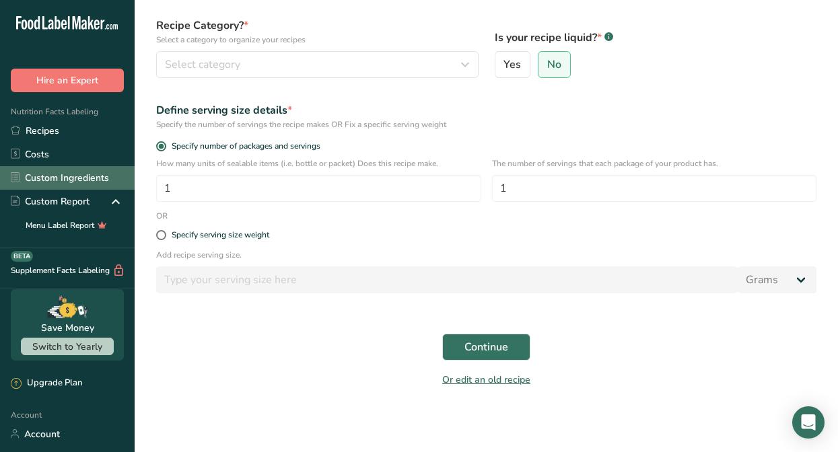
click at [46, 168] on link "Custom Ingredients" at bounding box center [67, 178] width 135 height 24
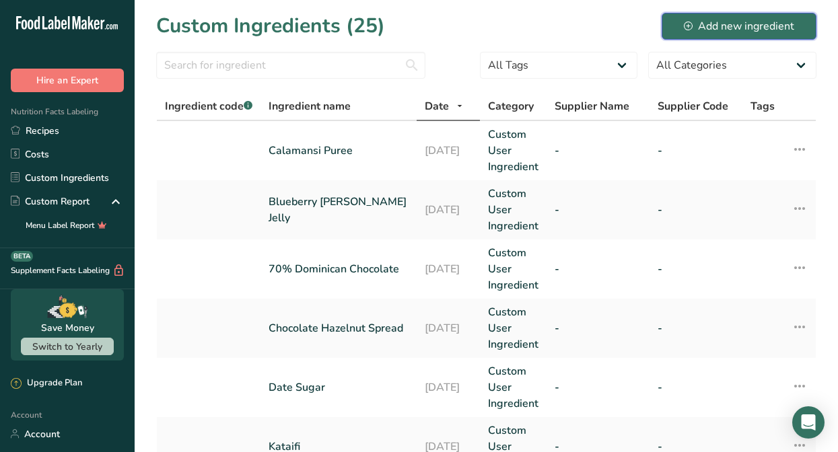
click at [686, 24] on icon at bounding box center [688, 26] width 9 height 9
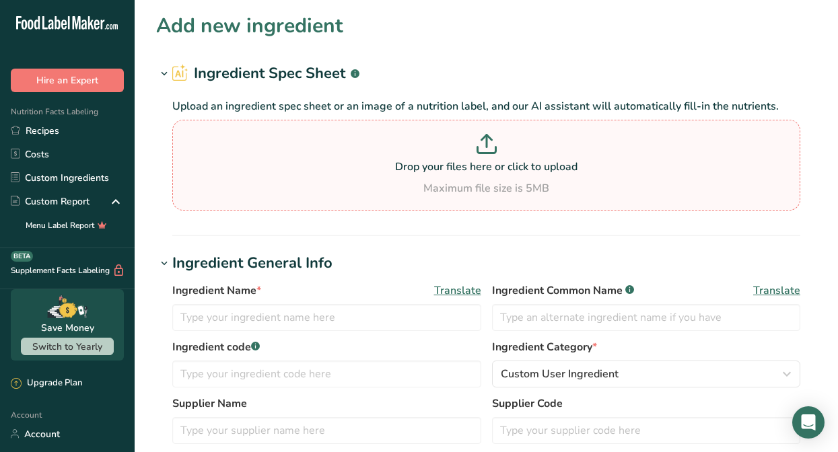
click at [298, 180] on div "Maximum file size is 5MB" at bounding box center [486, 188] width 621 height 16
click at [298, 180] on input "Drop your files here or click to upload Maximum file size is 5MB" at bounding box center [486, 165] width 628 height 91
type input "C:\fakepath\Screen Shot [DATE] 3.01.17 PM.png"
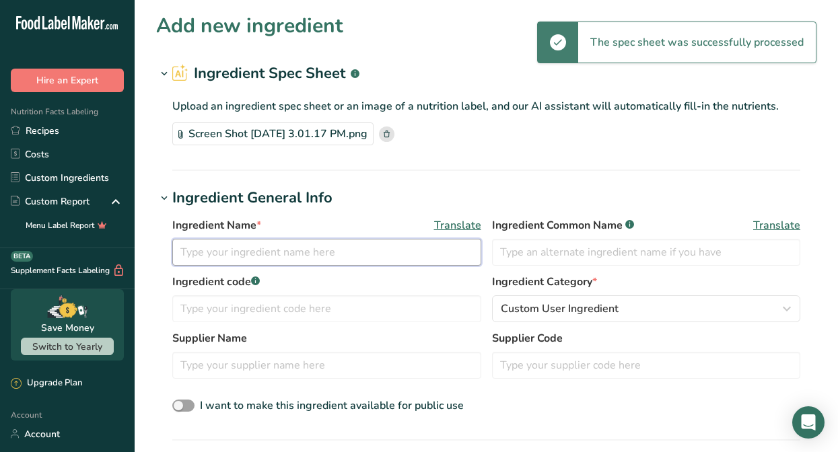
click at [387, 260] on input "text" at bounding box center [326, 252] width 309 height 27
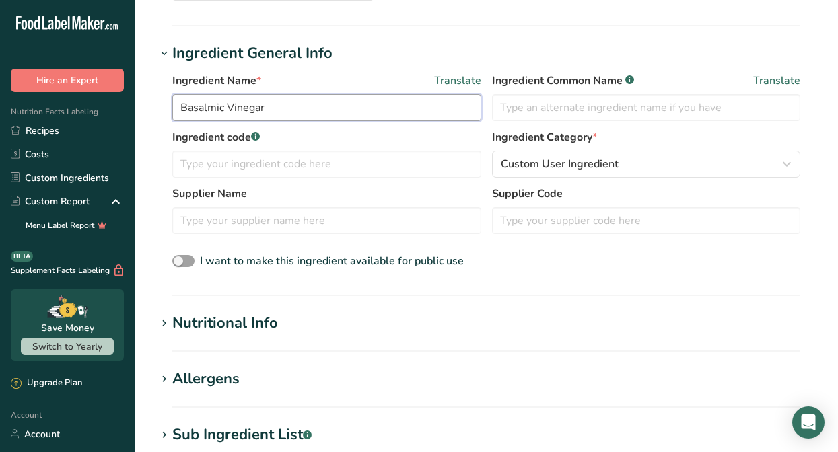
scroll to position [149, 0]
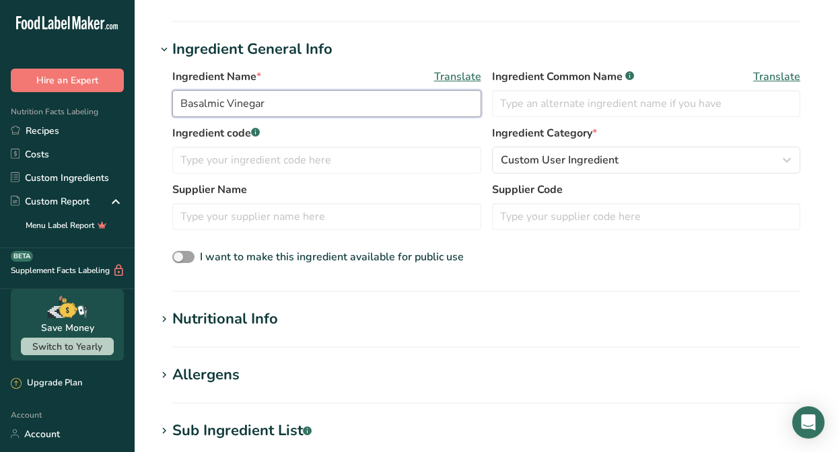
type input "Basalmic Vinegar"
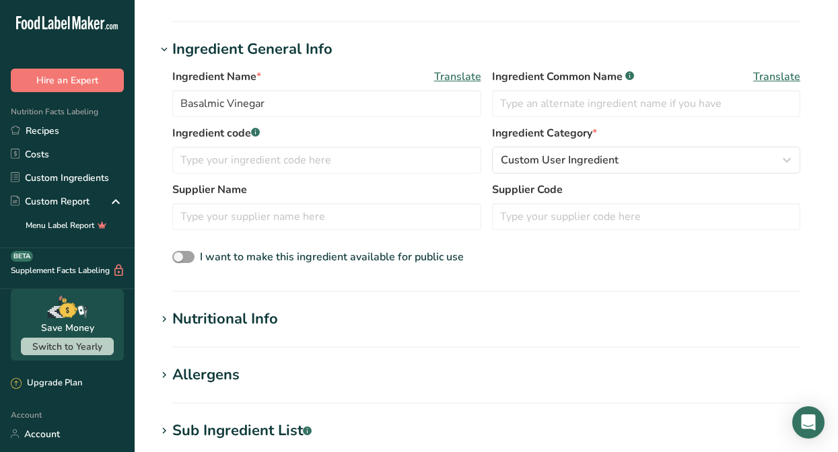
click at [314, 279] on section "Ingredient General Info Ingredient Name * Translate Basalmic Vinegar Ingredient…" at bounding box center [486, 165] width 660 height 254
click at [340, 310] on h1 "Nutritional Info" at bounding box center [486, 319] width 660 height 22
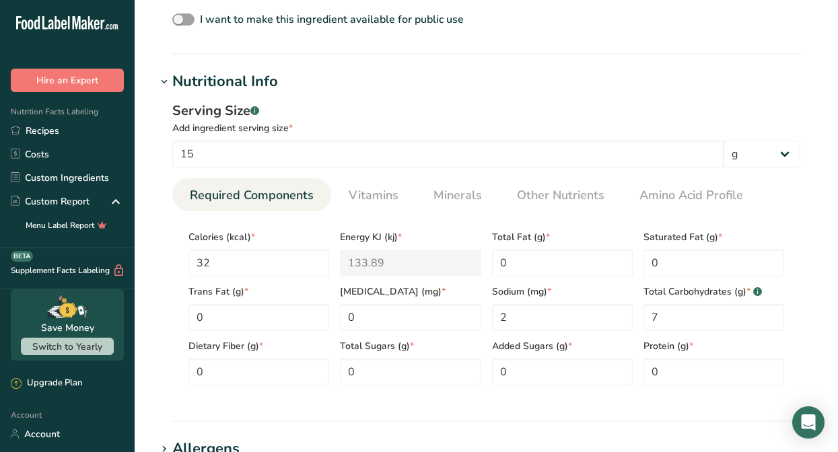
scroll to position [393, 0]
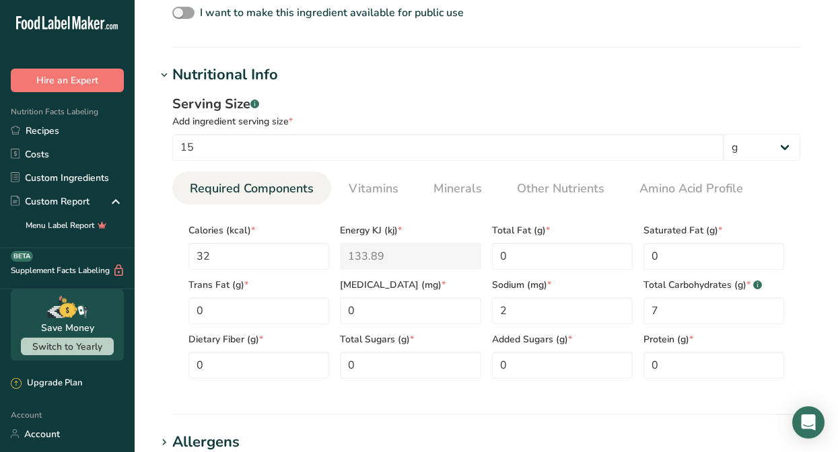
click at [368, 81] on h1 "Nutritional Info" at bounding box center [486, 75] width 660 height 22
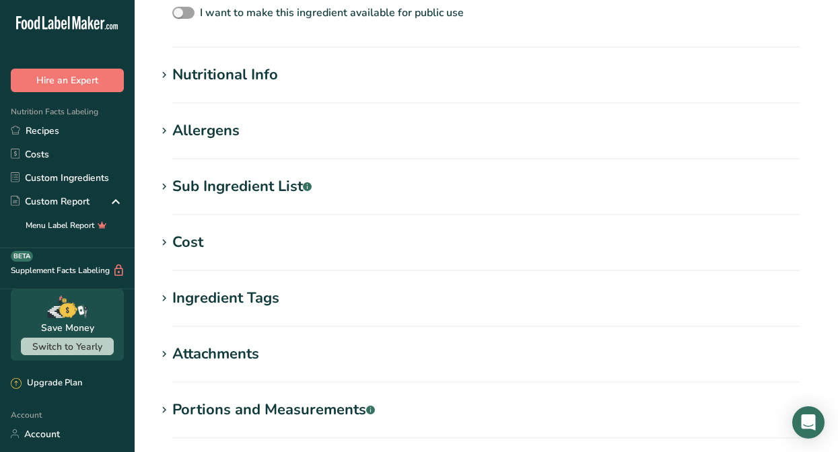
click at [336, 198] on section "Sub Ingredient List .a-a{fill:#347362;}.b-a{fill:#fff;} Translate" at bounding box center [486, 196] width 660 height 40
click at [337, 145] on section "Allergens Add any known allergens associated with your ingredient Soy Tree Nuts…" at bounding box center [486, 140] width 660 height 40
click at [199, 133] on div "Allergens" at bounding box center [205, 131] width 67 height 22
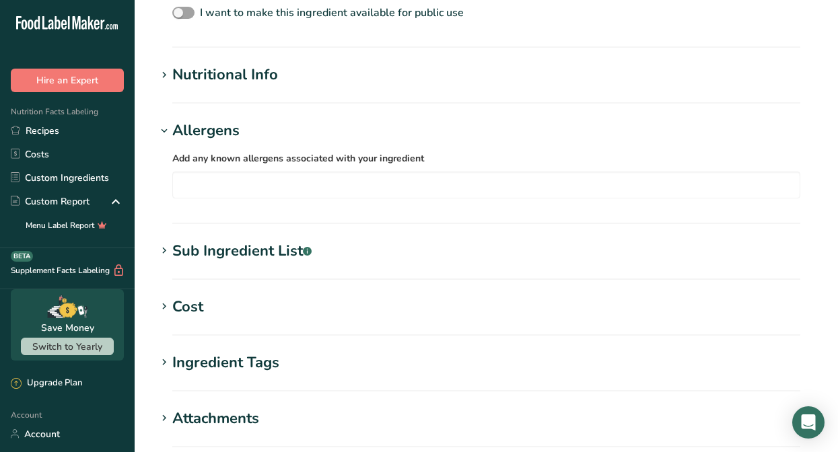
click at [199, 133] on div "Allergens" at bounding box center [205, 131] width 67 height 22
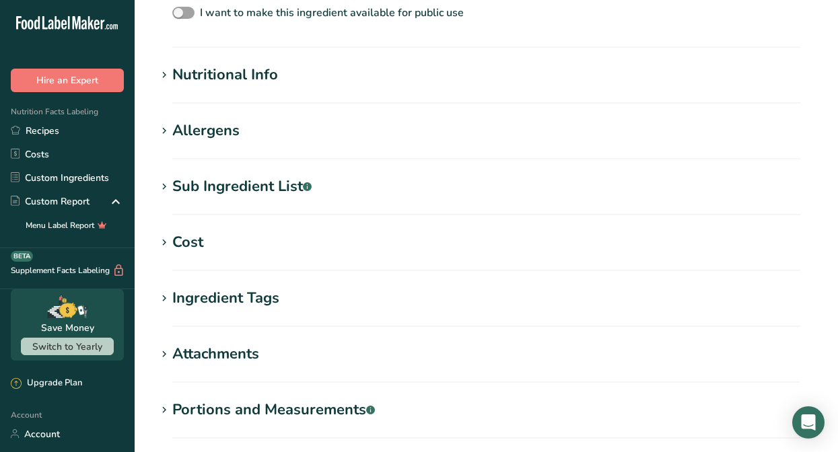
click at [213, 183] on div "Sub Ingredient List .a-a{fill:#347362;}.b-a{fill:#fff;}" at bounding box center [241, 187] width 139 height 22
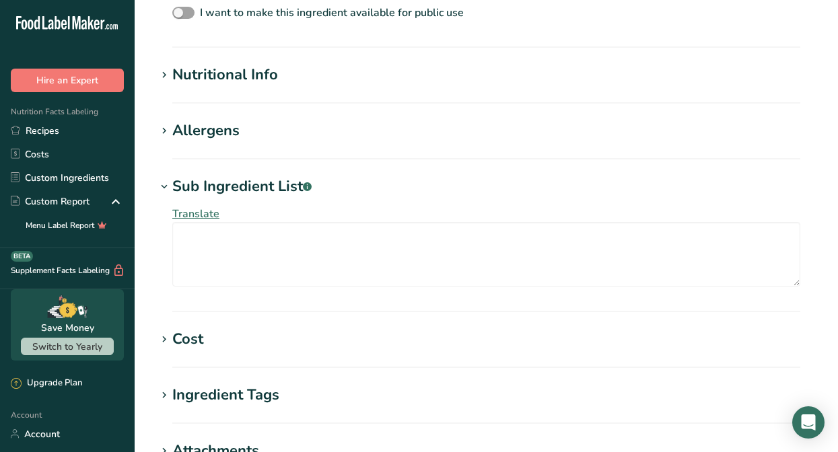
click at [211, 186] on div "Sub Ingredient List .a-a{fill:#347362;}.b-a{fill:#fff;}" at bounding box center [241, 187] width 139 height 22
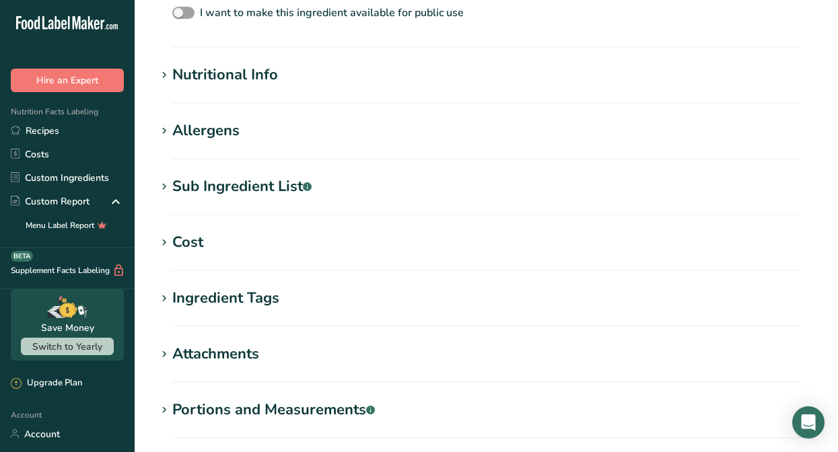
click at [216, 242] on h1 "Cost" at bounding box center [486, 242] width 660 height 22
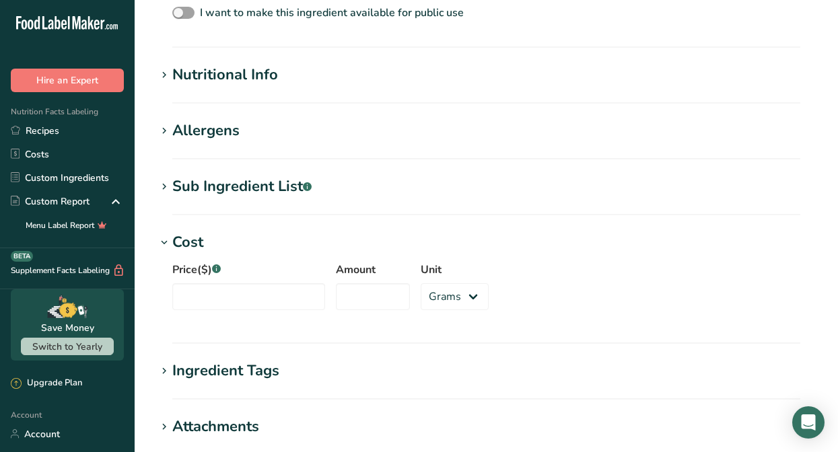
click at [216, 242] on h1 "Cost" at bounding box center [486, 242] width 660 height 22
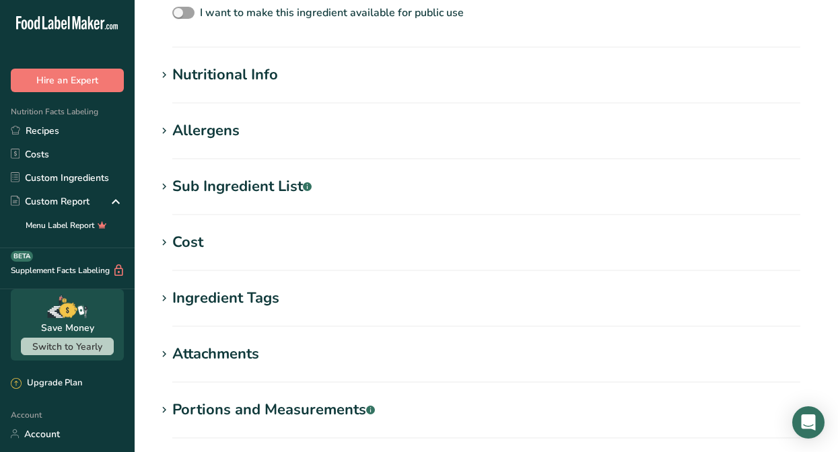
click at [227, 303] on div "Ingredient Tags" at bounding box center [225, 298] width 107 height 22
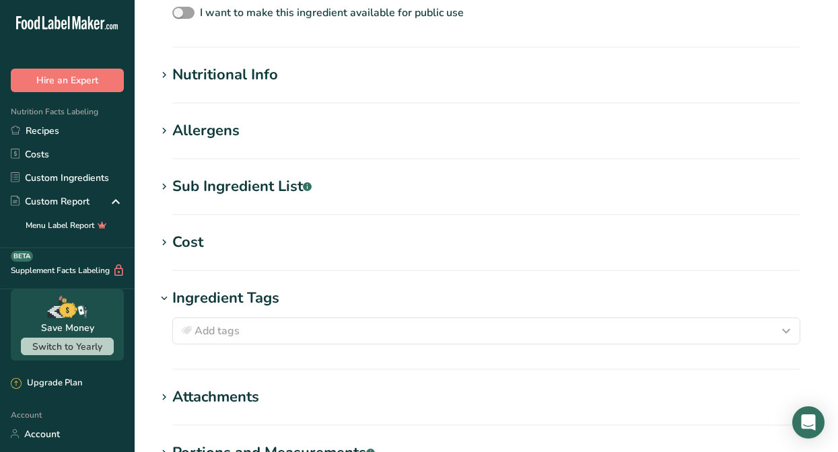
scroll to position [585, 0]
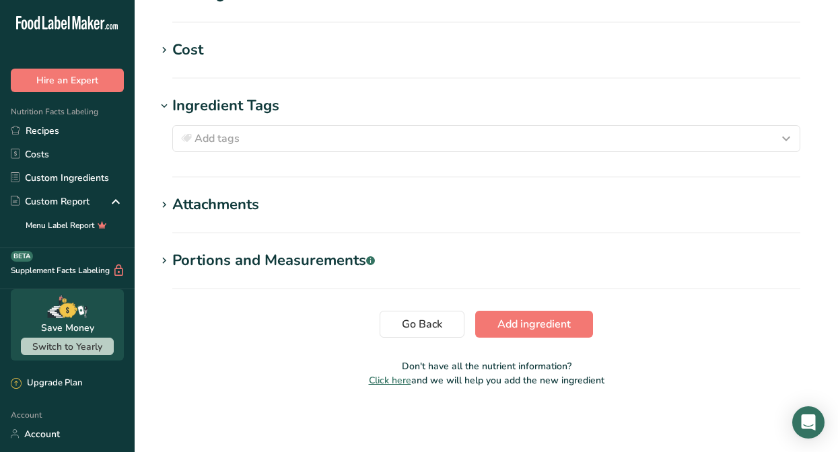
click at [245, 215] on div "Attachments" at bounding box center [215, 205] width 87 height 22
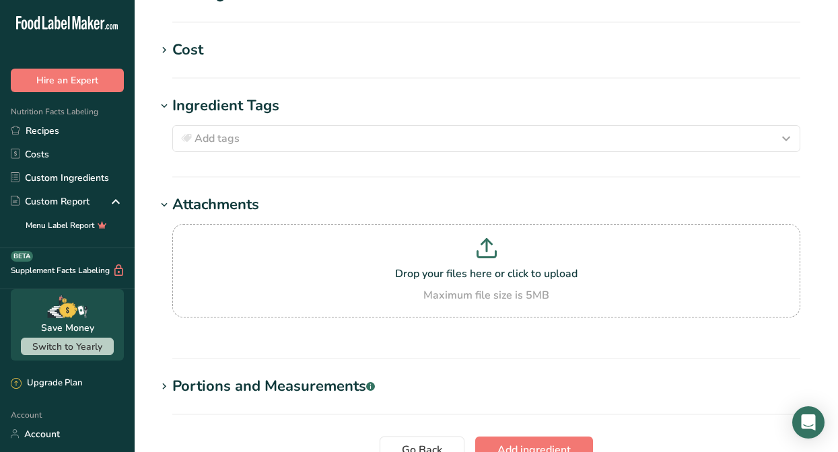
click at [287, 201] on h1 "Attachments" at bounding box center [486, 205] width 660 height 22
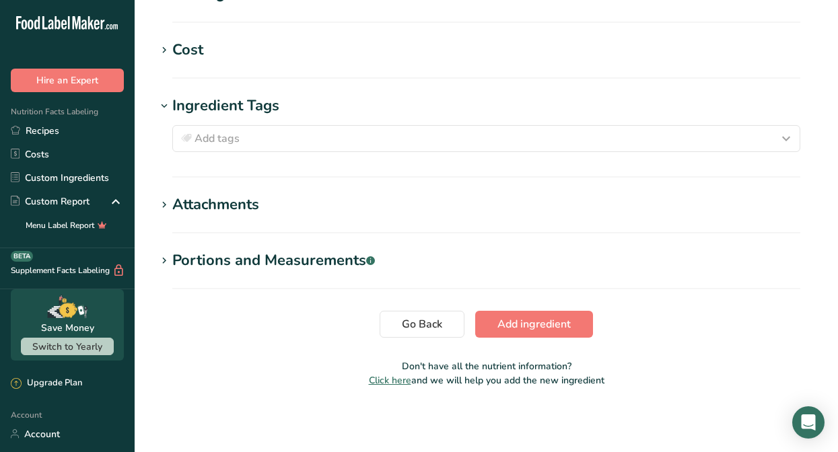
scroll to position [409, 0]
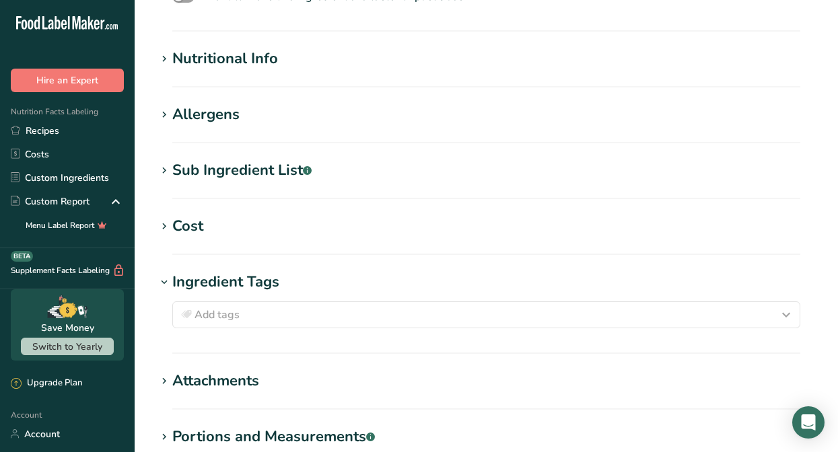
click at [263, 68] on div "Nutritional Info" at bounding box center [225, 59] width 106 height 22
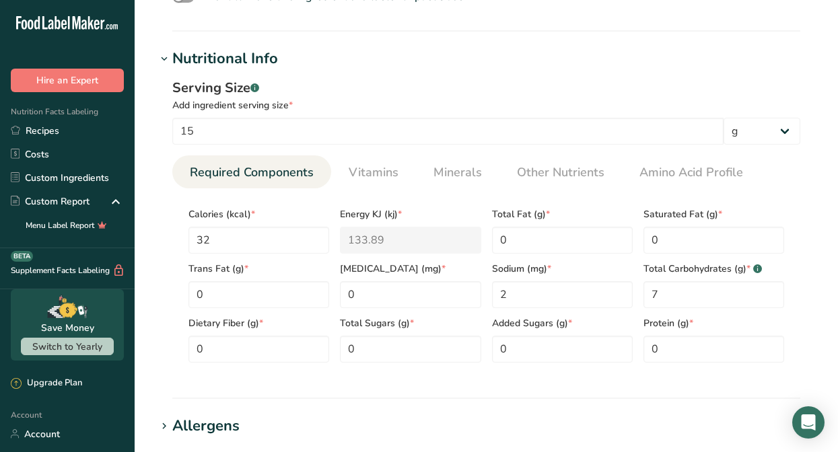
click at [263, 68] on div "Nutritional Info" at bounding box center [225, 59] width 106 height 22
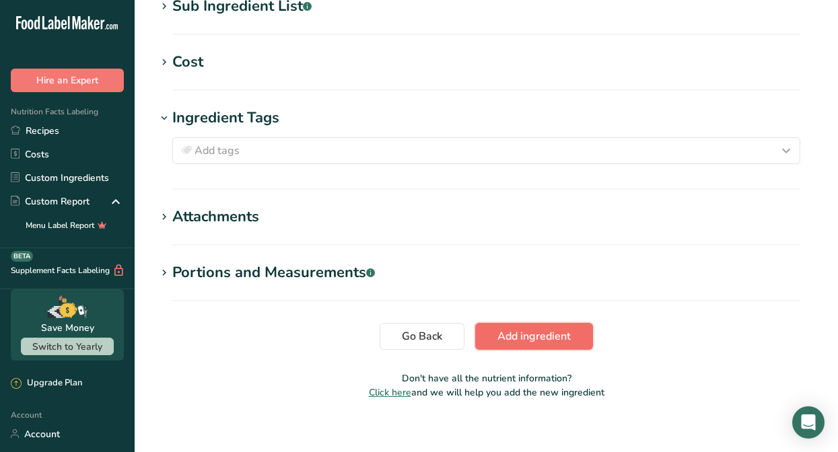
click at [501, 336] on span "Add ingredient" at bounding box center [533, 336] width 73 height 16
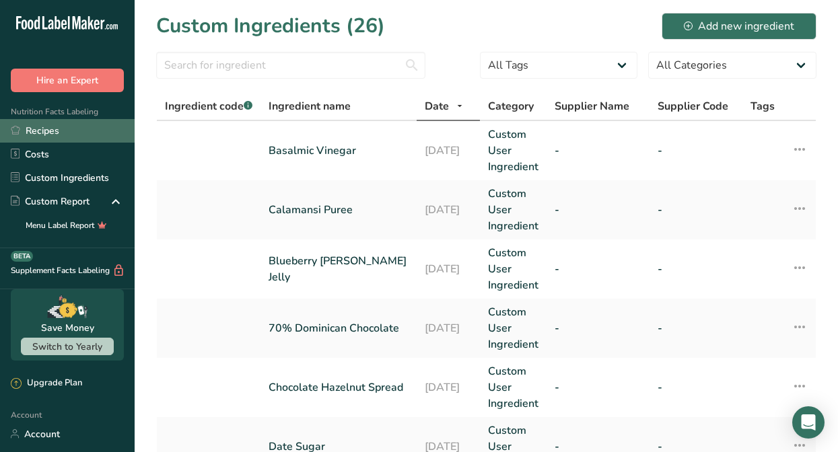
click at [22, 129] on link "Recipes" at bounding box center [67, 131] width 135 height 24
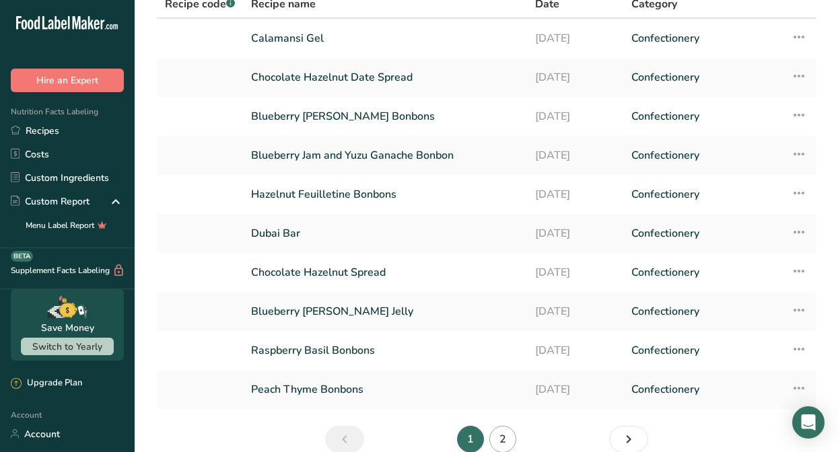
scroll to position [73, 0]
click at [330, 151] on link "Blueberry Jam and Yuzu Ganache Bonbon" at bounding box center [385, 155] width 268 height 28
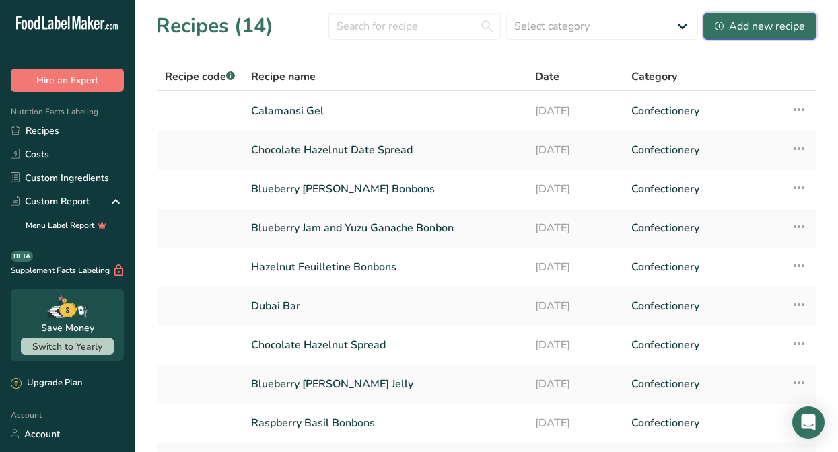
click at [746, 28] on div "Add new recipe" at bounding box center [760, 26] width 90 height 16
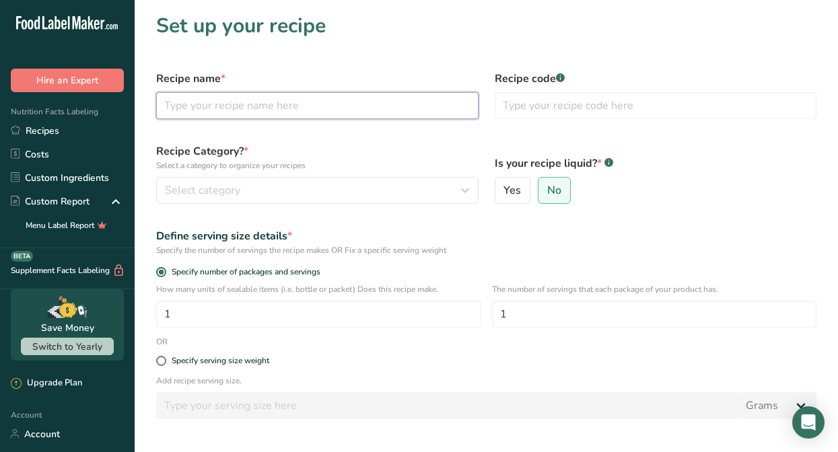
click at [349, 98] on input "text" at bounding box center [317, 105] width 322 height 27
type input "Blackberry, Lemongrass, and Black Sesame Marzipan"
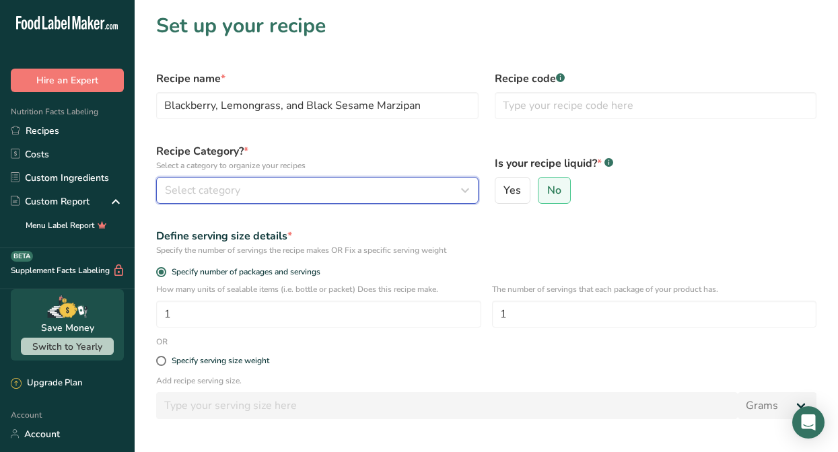
click at [260, 190] on div "Select category" at bounding box center [313, 190] width 297 height 16
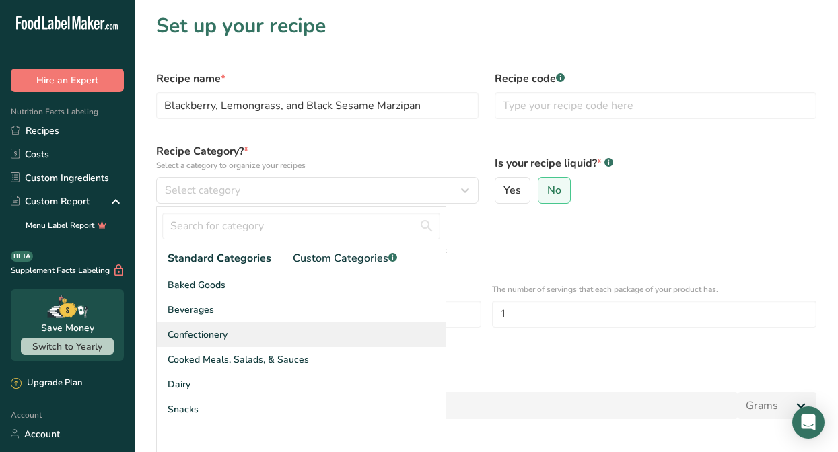
click at [229, 339] on div "Confectionery" at bounding box center [301, 334] width 289 height 25
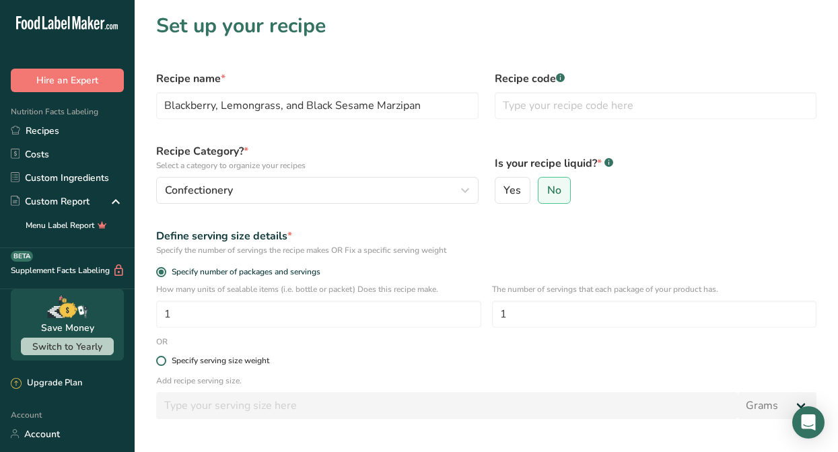
click at [180, 357] on div "Specify serving size weight" at bounding box center [221, 361] width 98 height 10
click at [165, 357] on input "Specify serving size weight" at bounding box center [160, 361] width 9 height 9
radio input "true"
radio input "false"
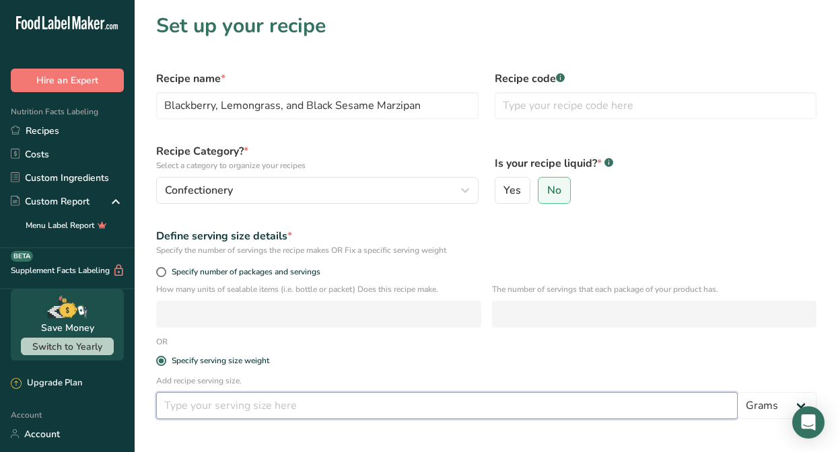
click at [235, 402] on input "number" at bounding box center [446, 405] width 581 height 27
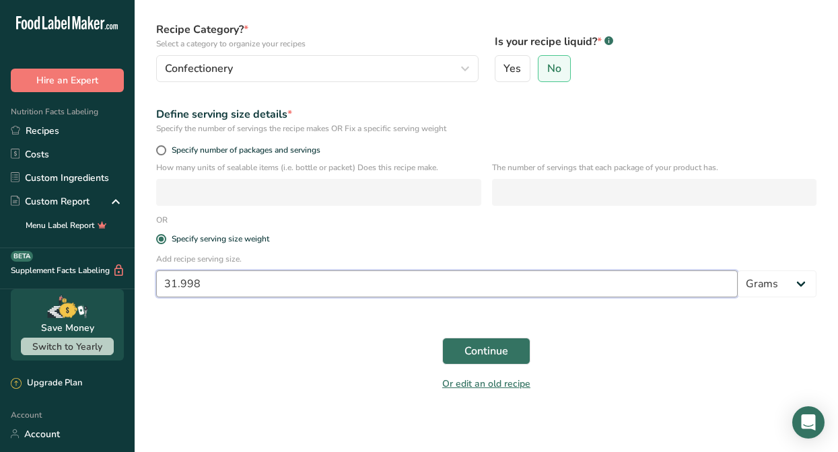
scroll to position [126, 0]
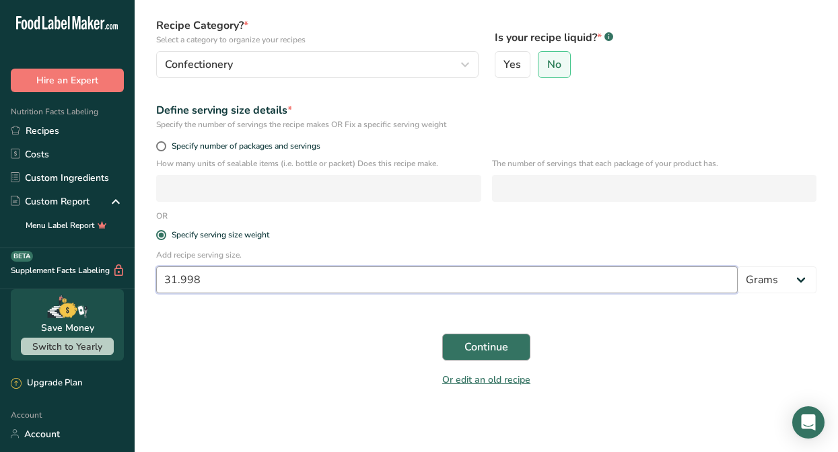
type input "31.998"
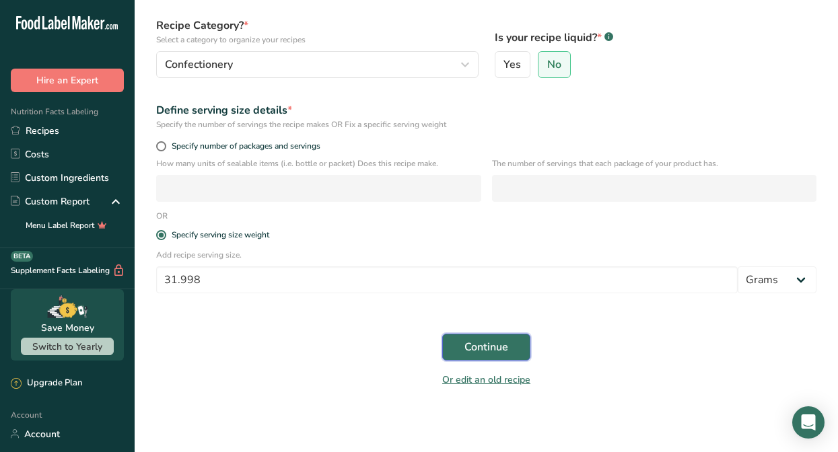
click at [508, 349] on button "Continue" at bounding box center [486, 347] width 88 height 27
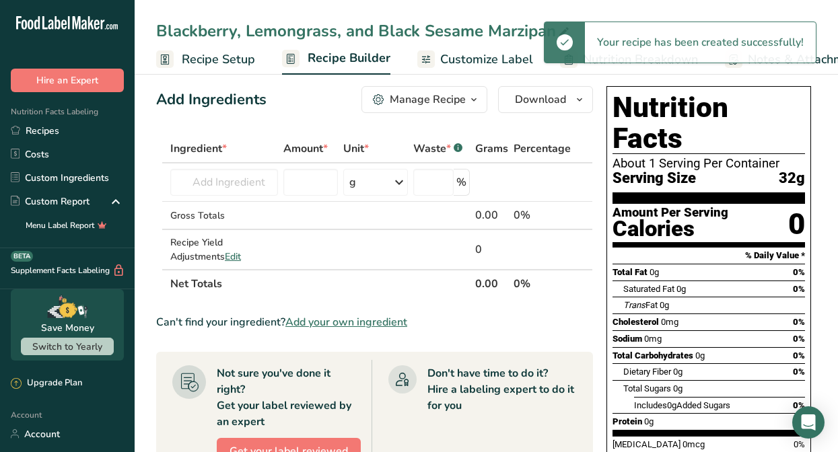
scroll to position [10, 0]
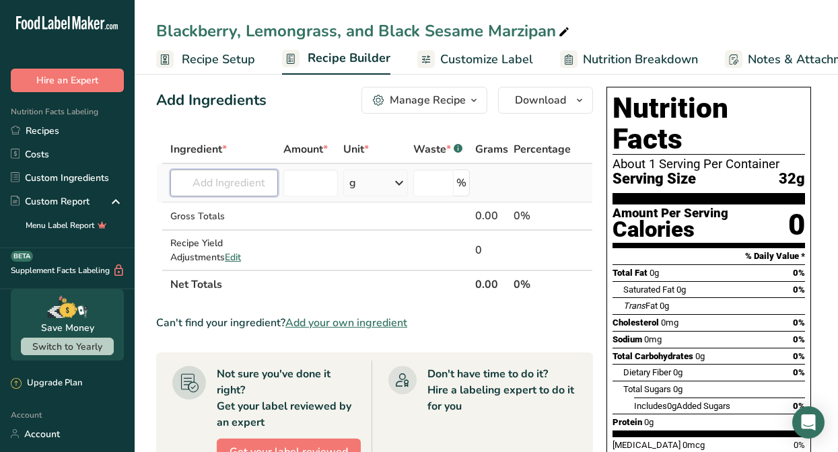
click at [238, 186] on input "text" at bounding box center [224, 183] width 108 height 27
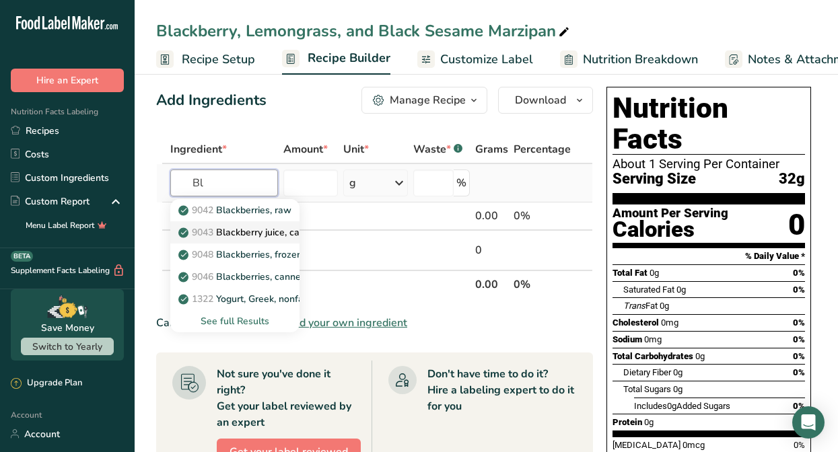
type input "B"
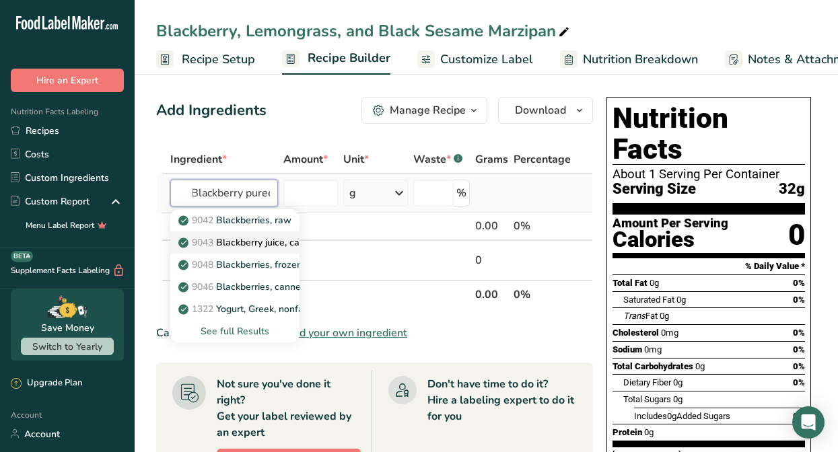
scroll to position [0, 7]
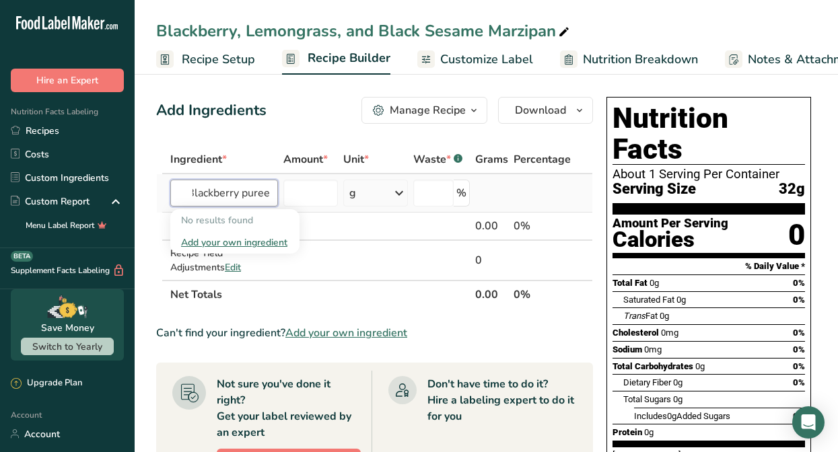
type input "Blackberry puree"
click at [233, 234] on div "Add your own ingredient" at bounding box center [234, 242] width 129 height 22
click at [237, 239] on div "Add your own ingredient" at bounding box center [235, 243] width 108 height 14
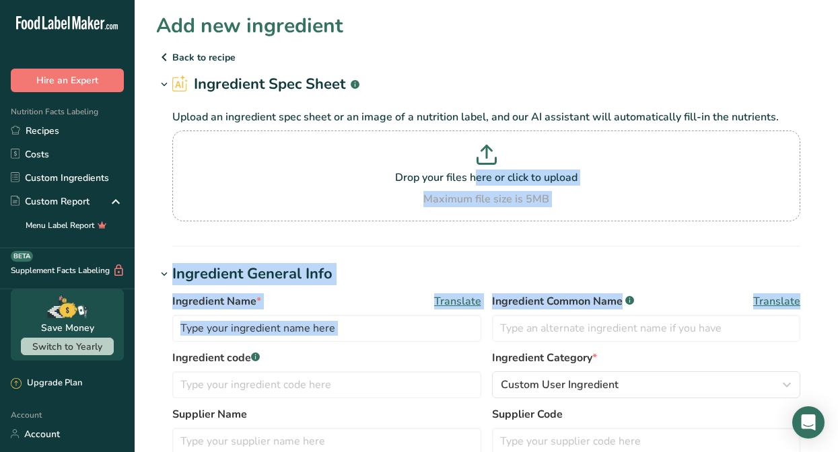
drag, startPoint x: 248, startPoint y: 159, endPoint x: 569, endPoint y: 298, distance: 349.6
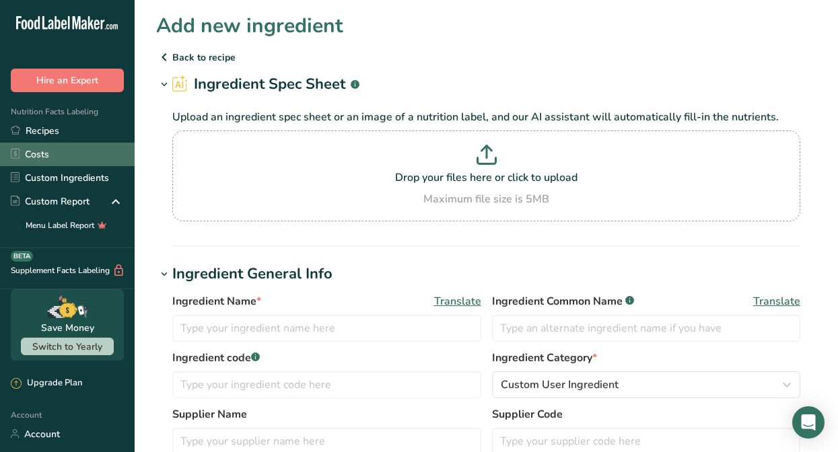
click at [59, 155] on link "Costs" at bounding box center [67, 155] width 135 height 24
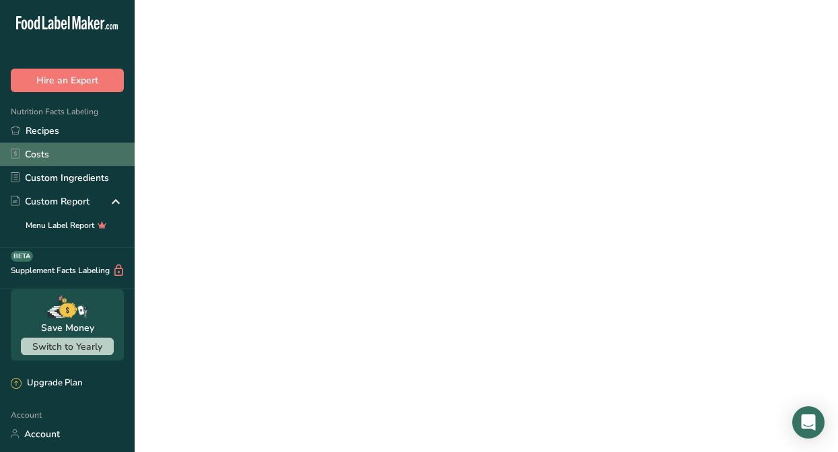
click at [59, 155] on link "Costs" at bounding box center [67, 155] width 135 height 24
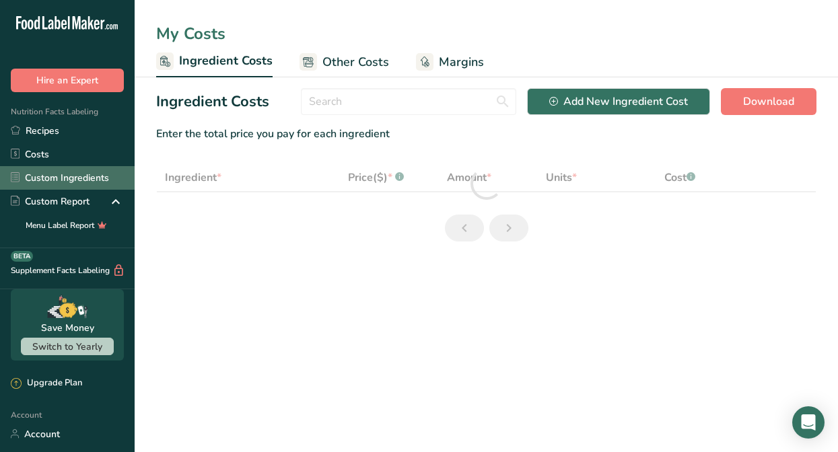
click at [69, 184] on link "Custom Ingredients" at bounding box center [67, 178] width 135 height 24
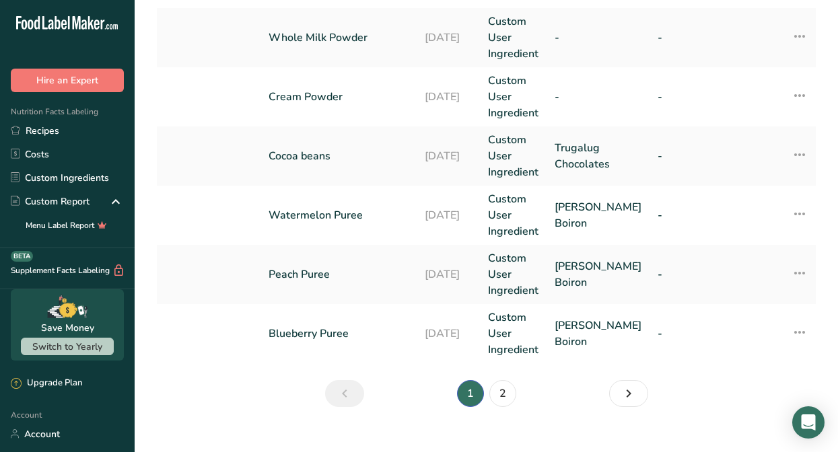
scroll to position [665, 0]
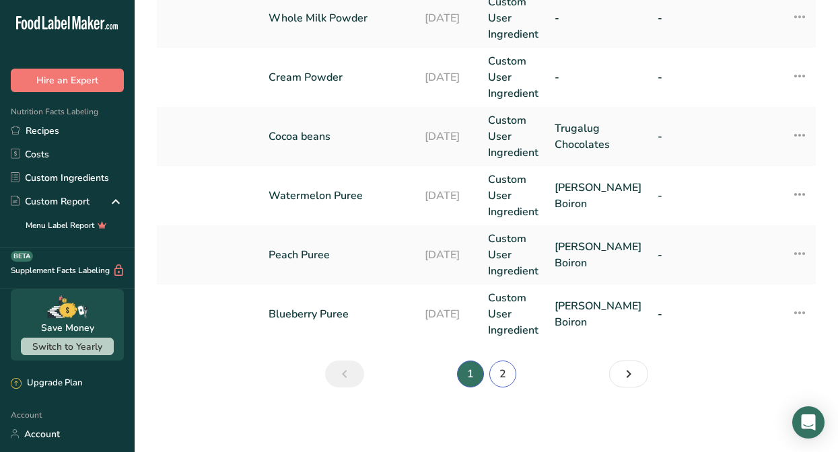
click at [499, 370] on link "2" at bounding box center [502, 374] width 27 height 27
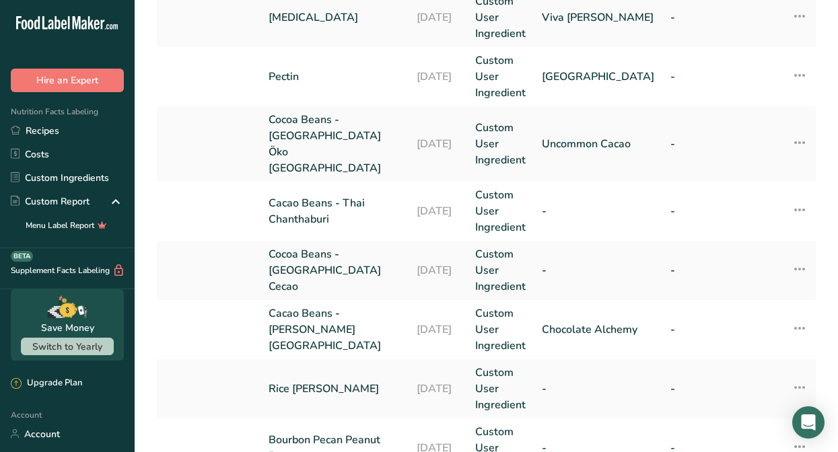
scroll to position [429, 0]
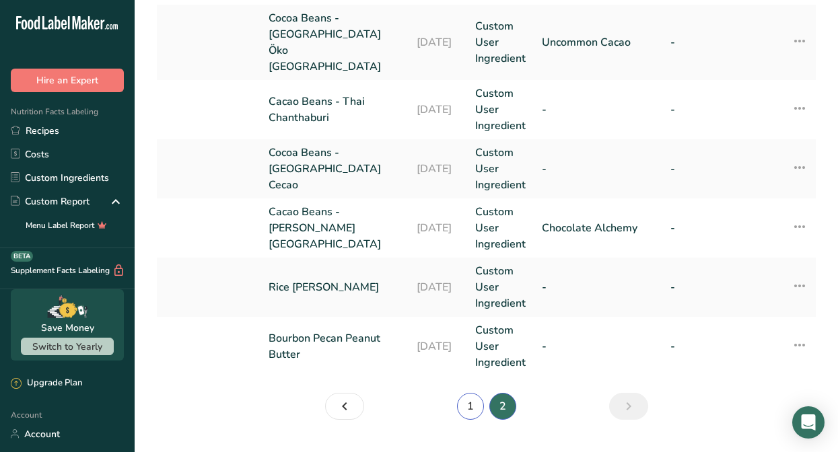
click at [464, 393] on link "1" at bounding box center [470, 406] width 27 height 27
